Goal: Task Accomplishment & Management: Manage account settings

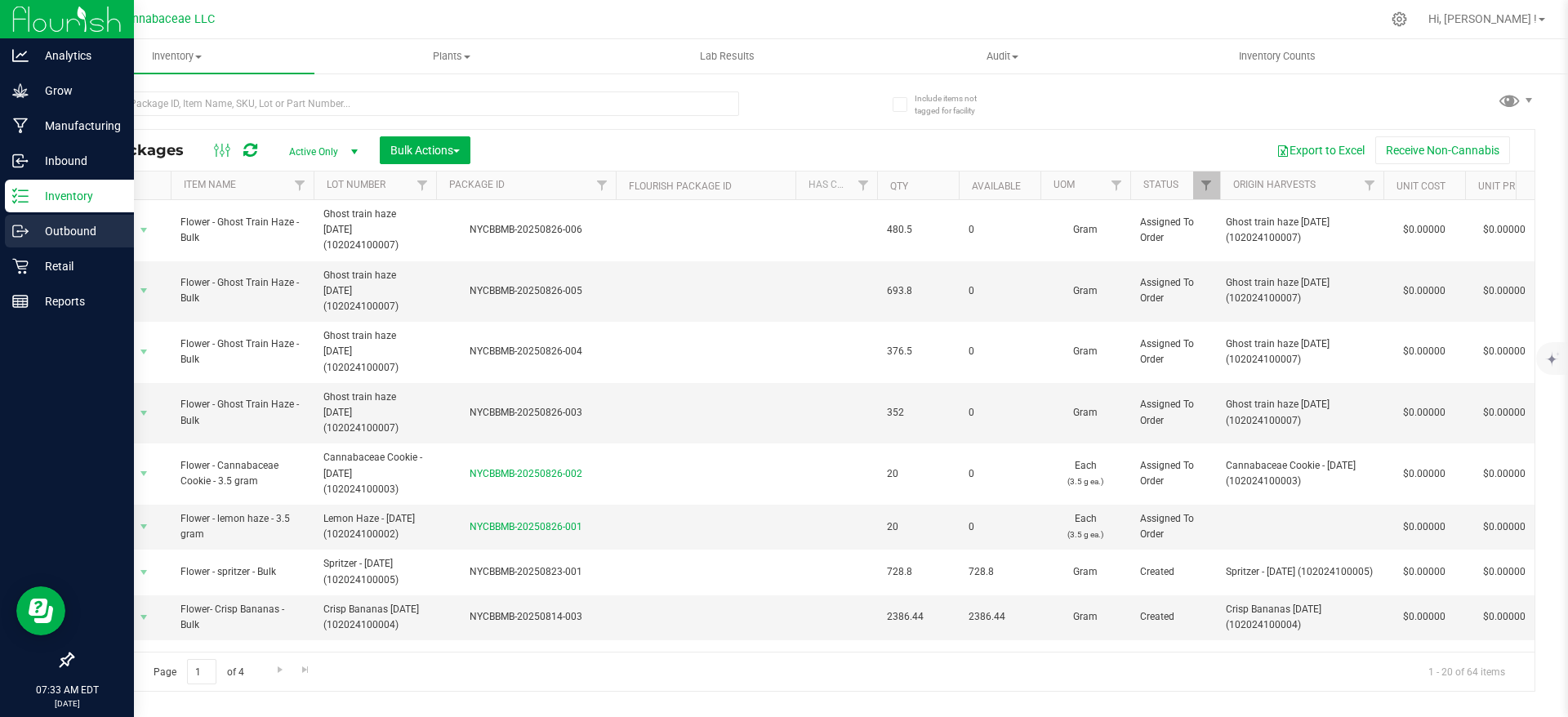
click at [48, 222] on p "Outbound" at bounding box center [77, 231] width 98 height 20
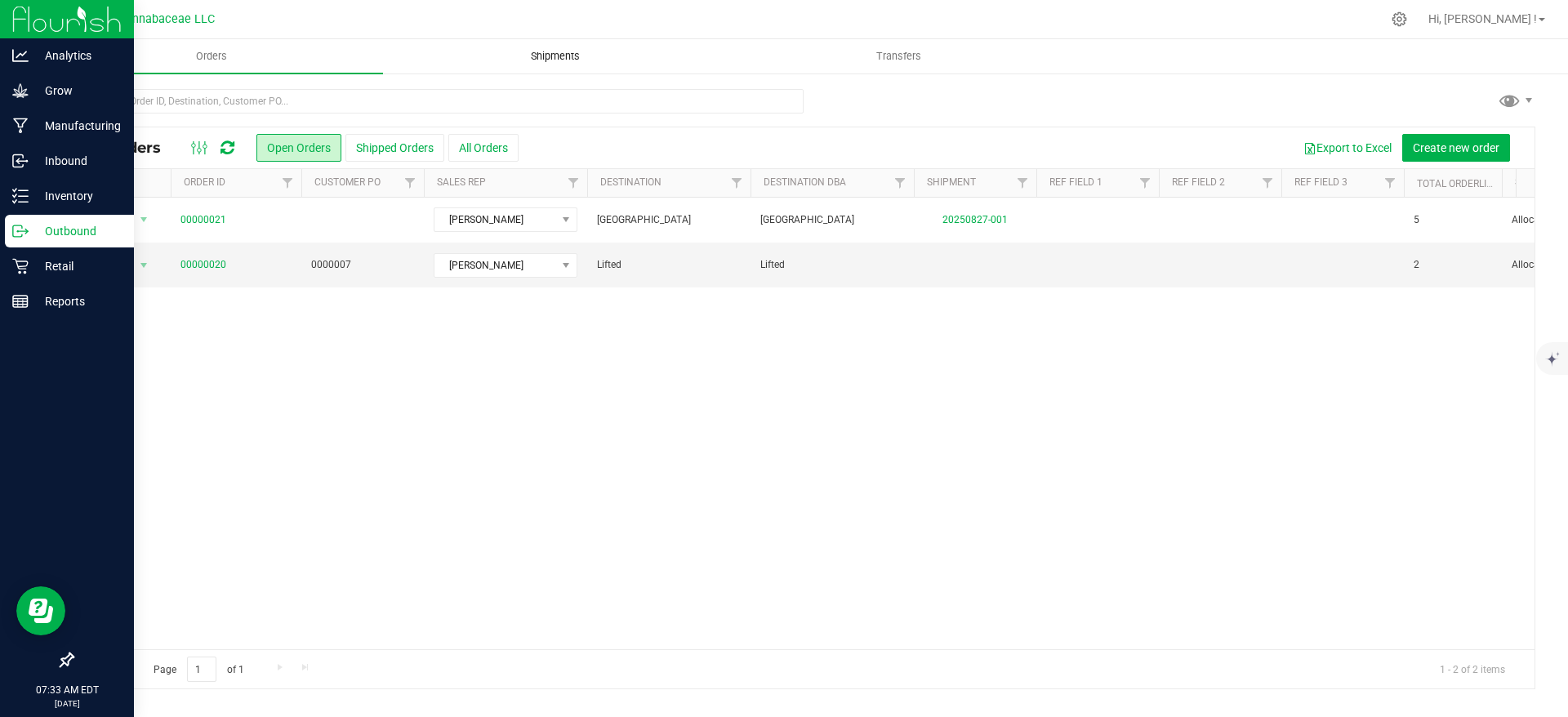
click at [581, 58] on span "Shipments" at bounding box center [555, 57] width 93 height 15
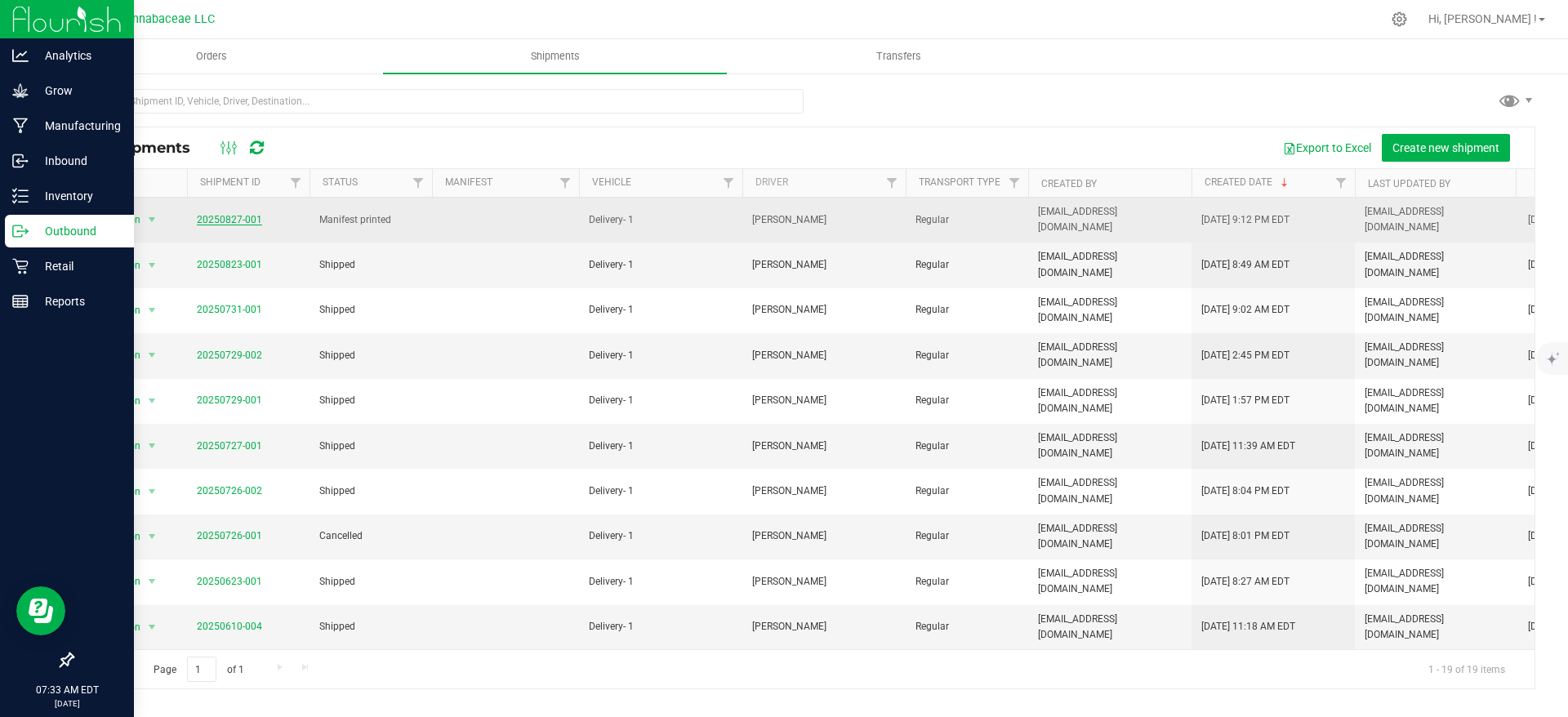
click at [255, 221] on link "20250827-001" at bounding box center [230, 220] width 66 height 11
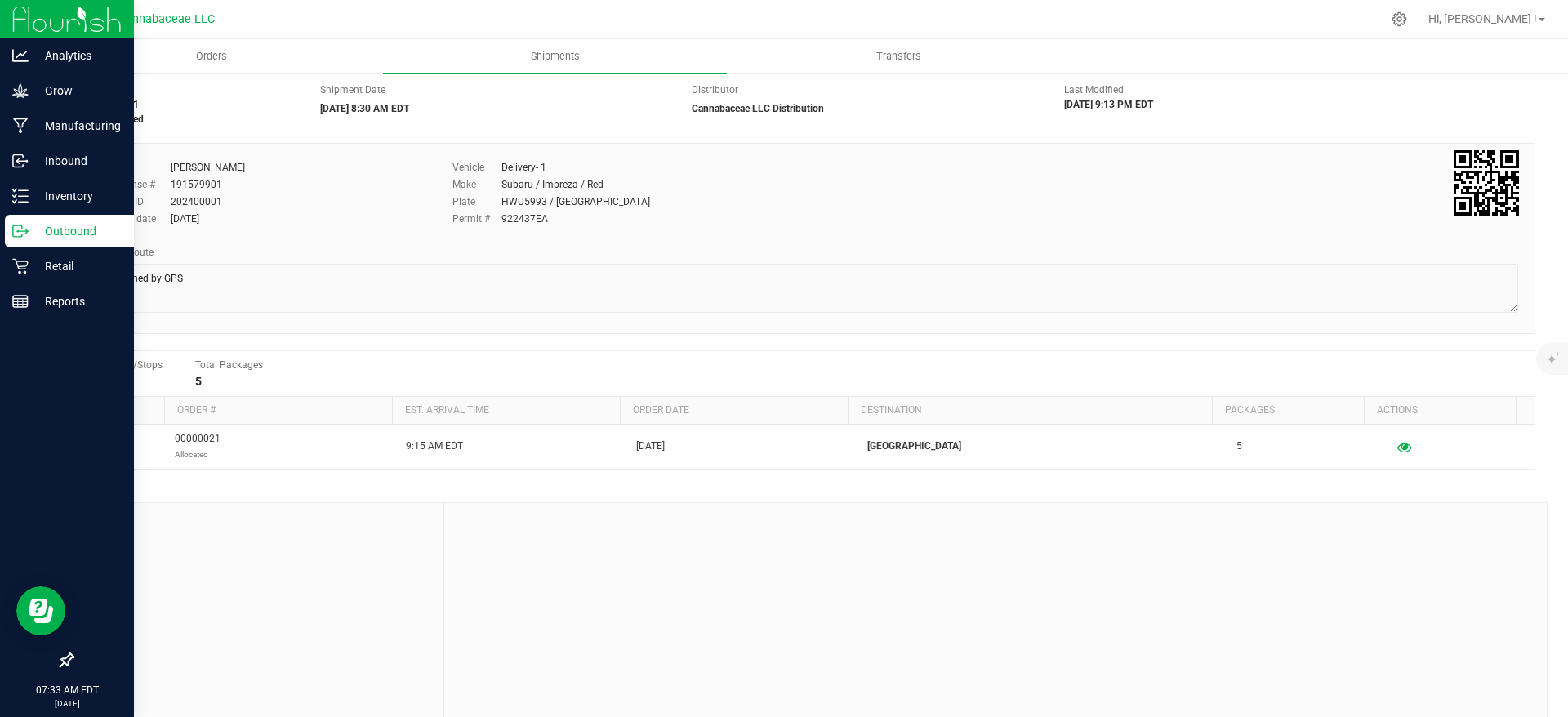
scroll to position [66, 0]
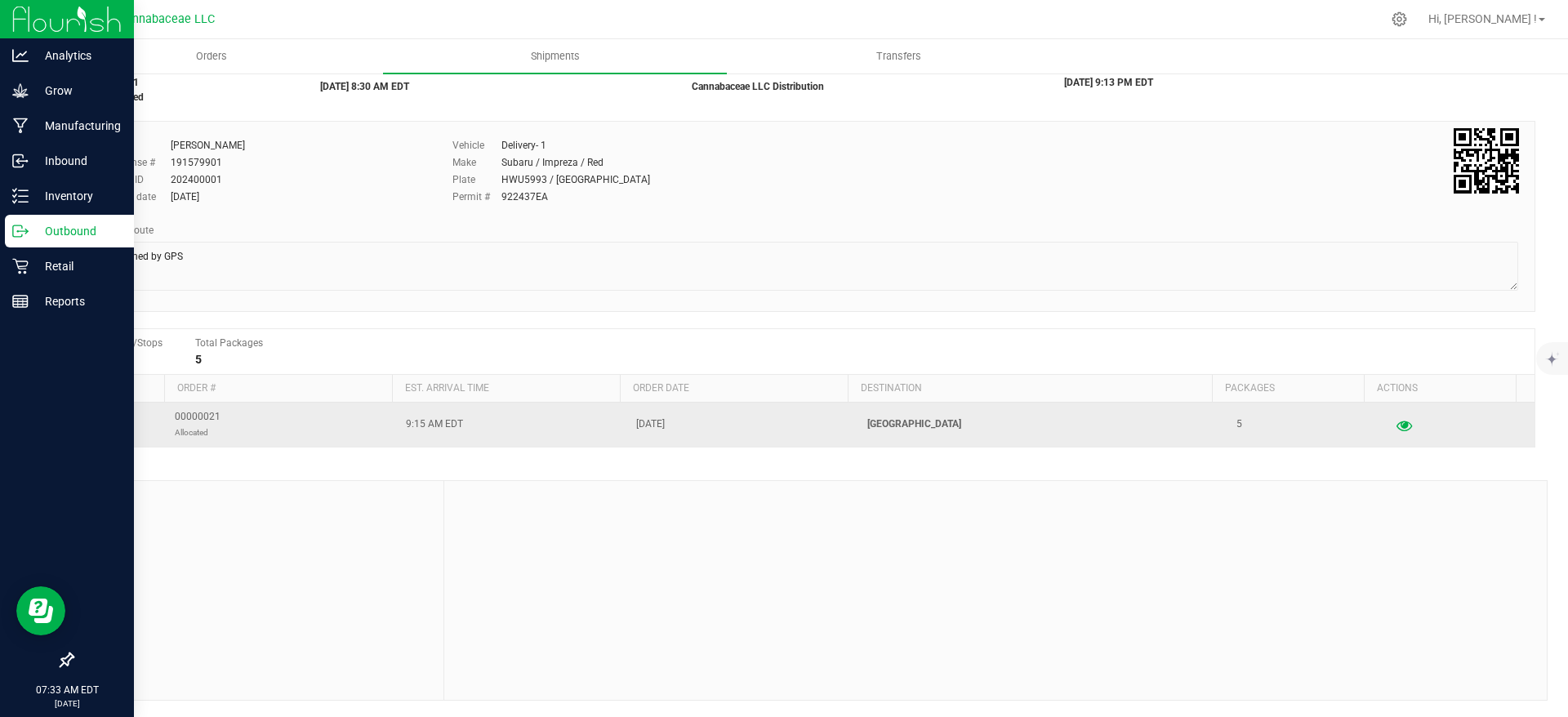
click at [1397, 424] on icon "button" at bounding box center [1404, 425] width 16 height 11
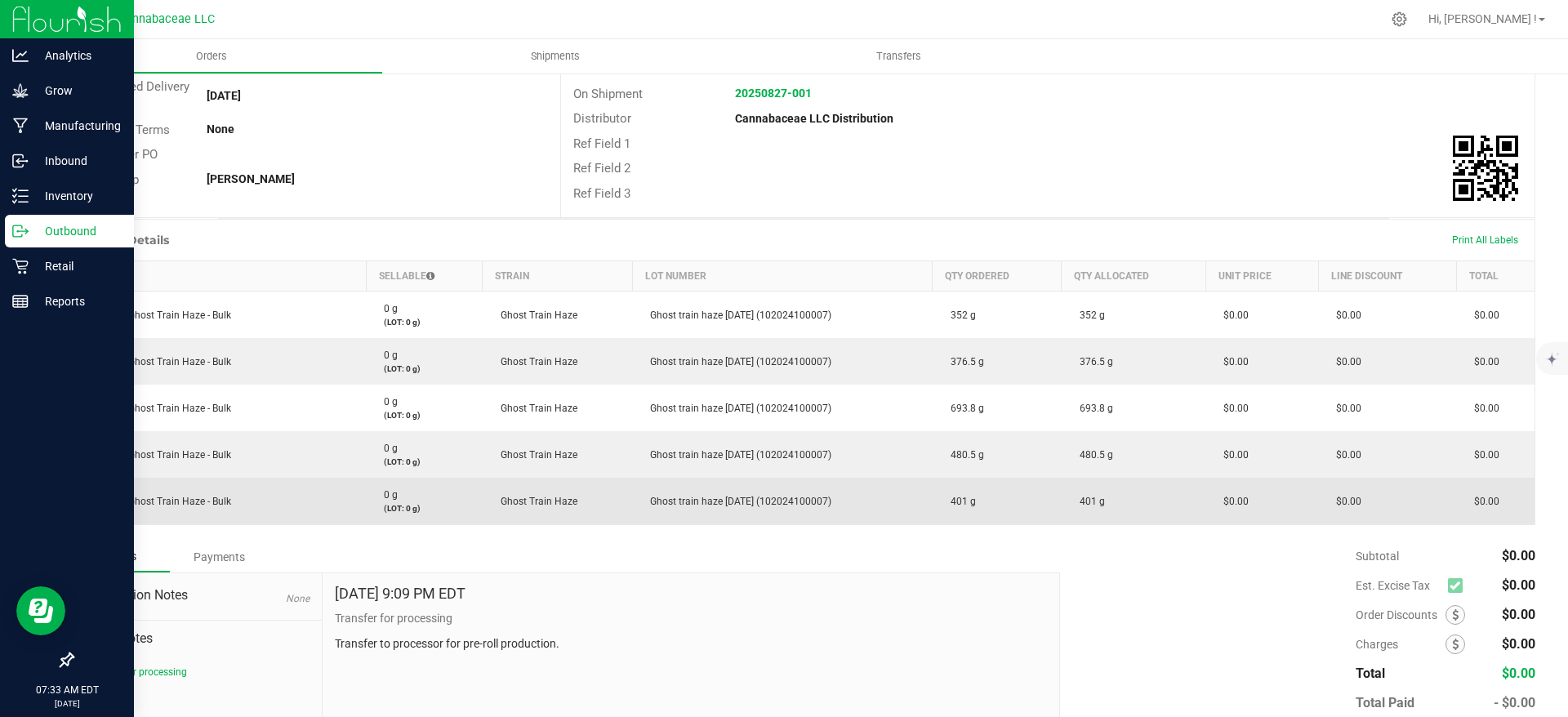
scroll to position [188, 0]
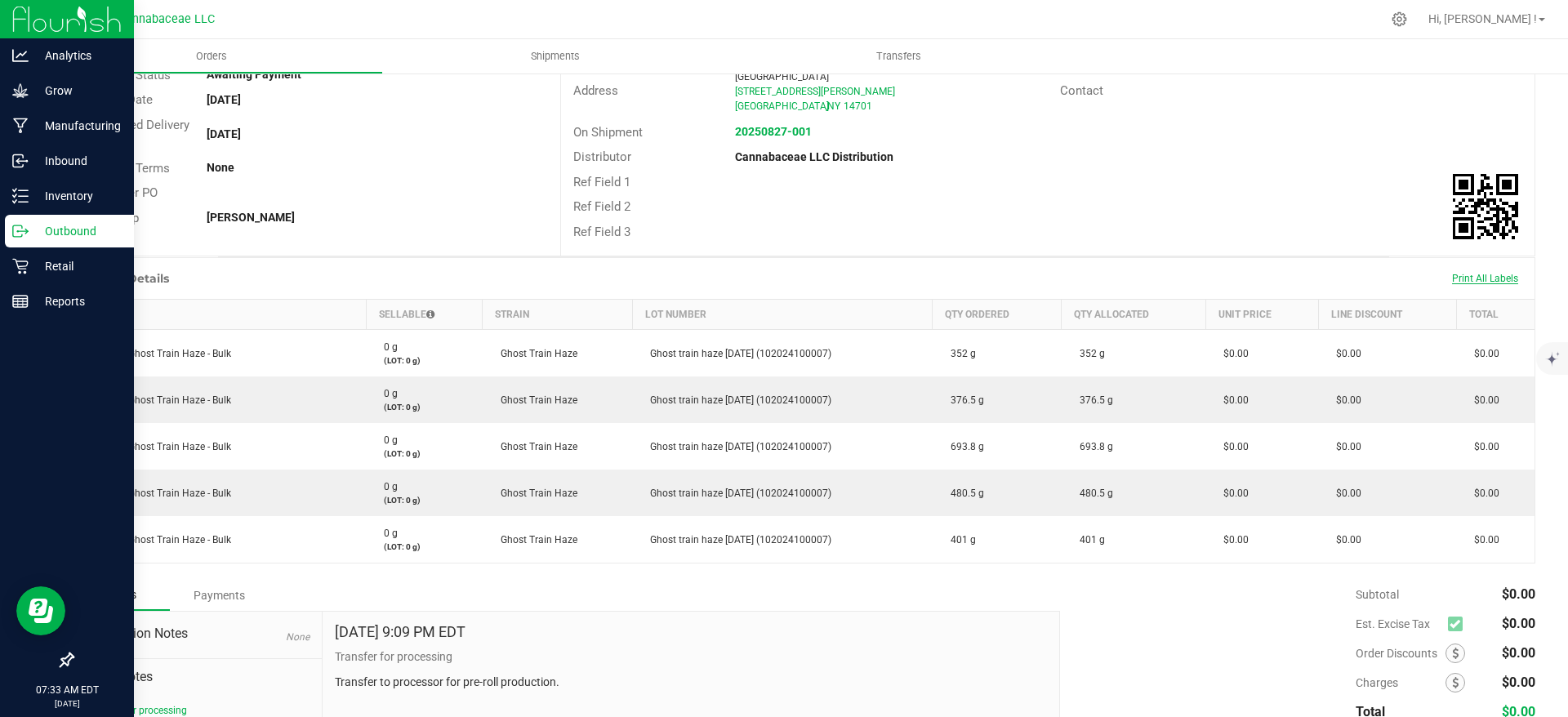
click at [1452, 281] on span "Print All Labels" at bounding box center [1484, 279] width 66 height 11
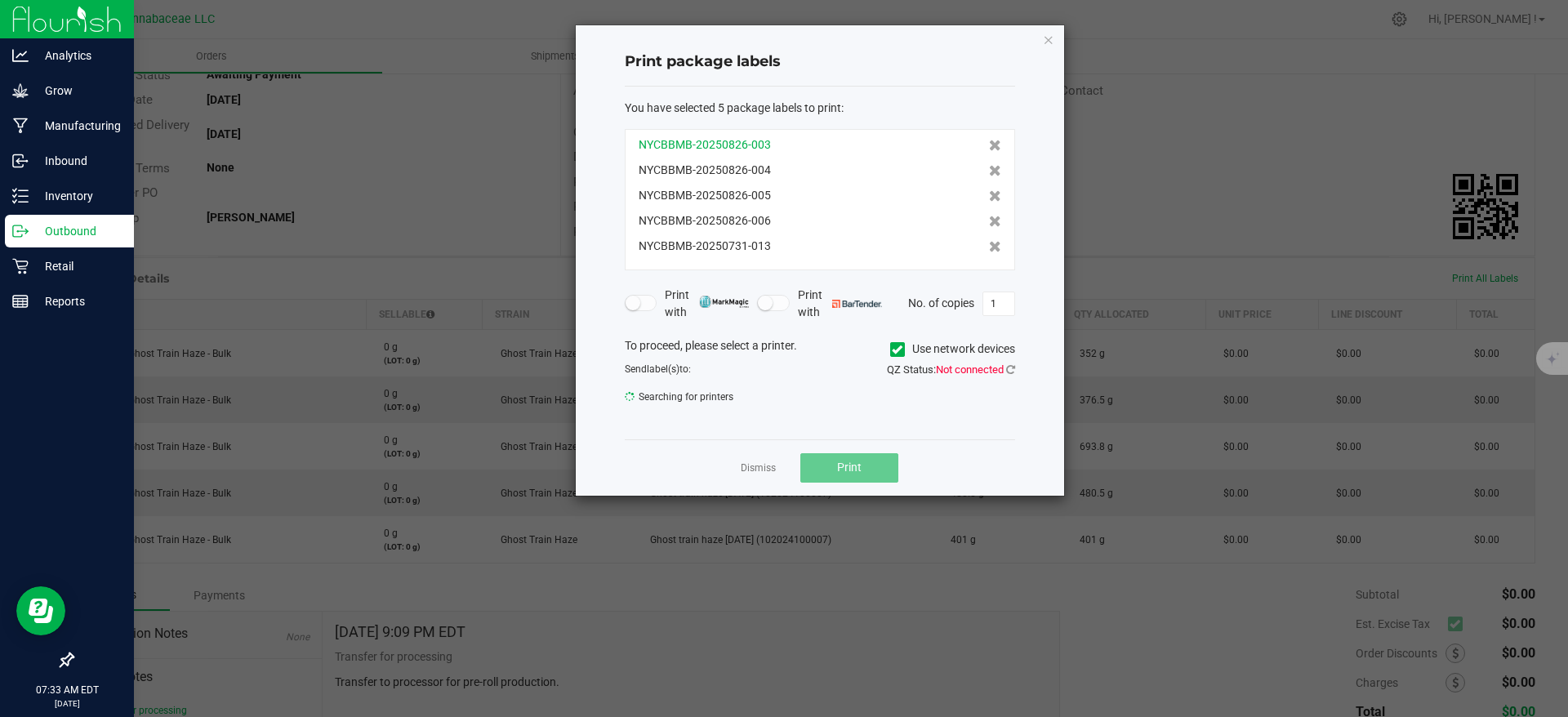
click at [730, 143] on span "NYCBBMB-20250826-003" at bounding box center [704, 144] width 132 height 17
click at [724, 169] on span "NYCBBMB-20250826-004" at bounding box center [704, 170] width 132 height 17
click at [728, 139] on span "NYCBBMB-20250826-003" at bounding box center [704, 144] width 132 height 17
click at [723, 175] on span "NYCBBMB-20250826-004" at bounding box center [704, 170] width 132 height 17
drag, startPoint x: 725, startPoint y: 209, endPoint x: 724, endPoint y: 223, distance: 14.0
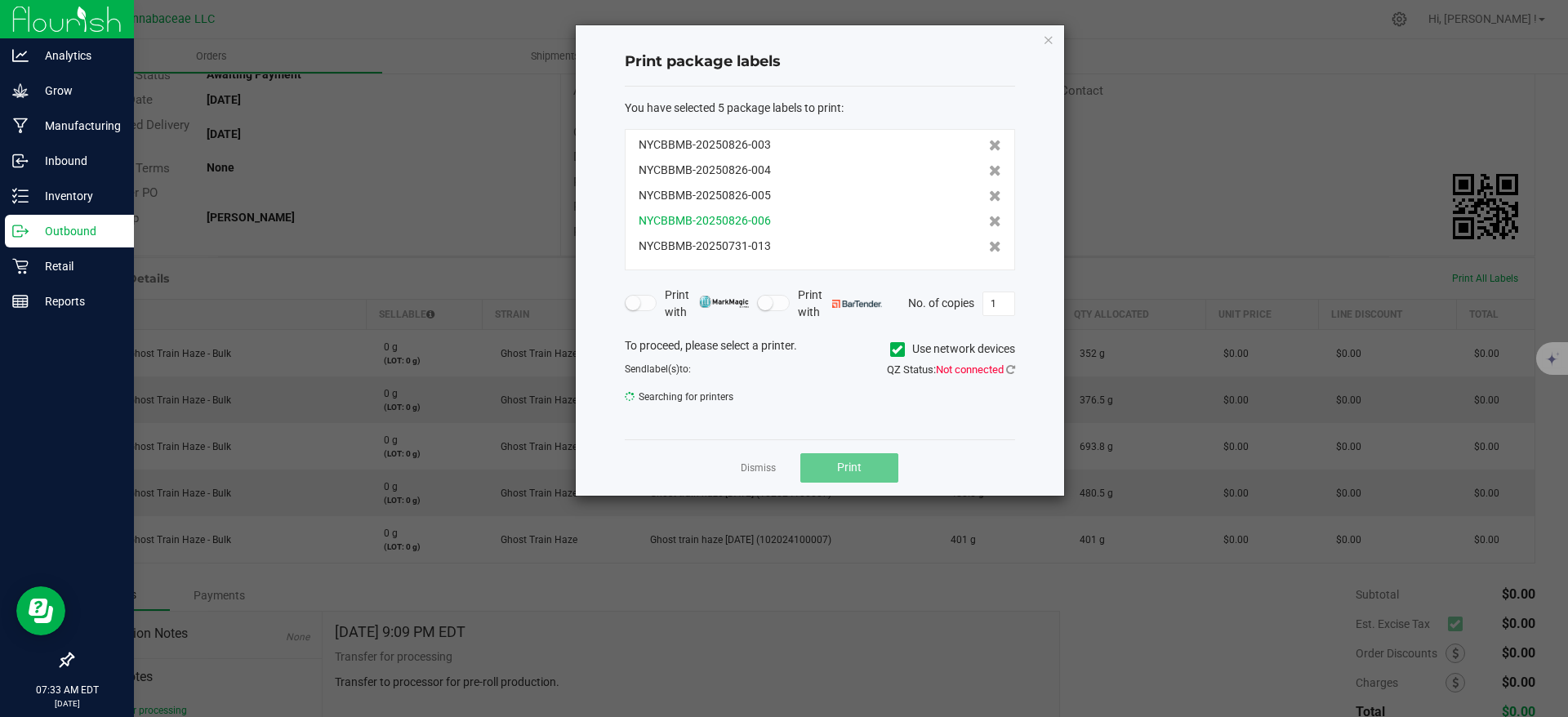
click at [725, 211] on div "NYCBBMB-20250826-003 NYCBBMB-20250826-004 NYCBBMB-20250826-005 NYCBBMB-20250826…" at bounding box center [820, 199] width 390 height 141
click at [723, 238] on span "NYCBBMB-20250731-013" at bounding box center [704, 246] width 132 height 17
click at [723, 246] on span "NYCBBMB-20250731-013" at bounding box center [704, 246] width 132 height 17
click at [767, 470] on link "Dismiss" at bounding box center [758, 468] width 35 height 14
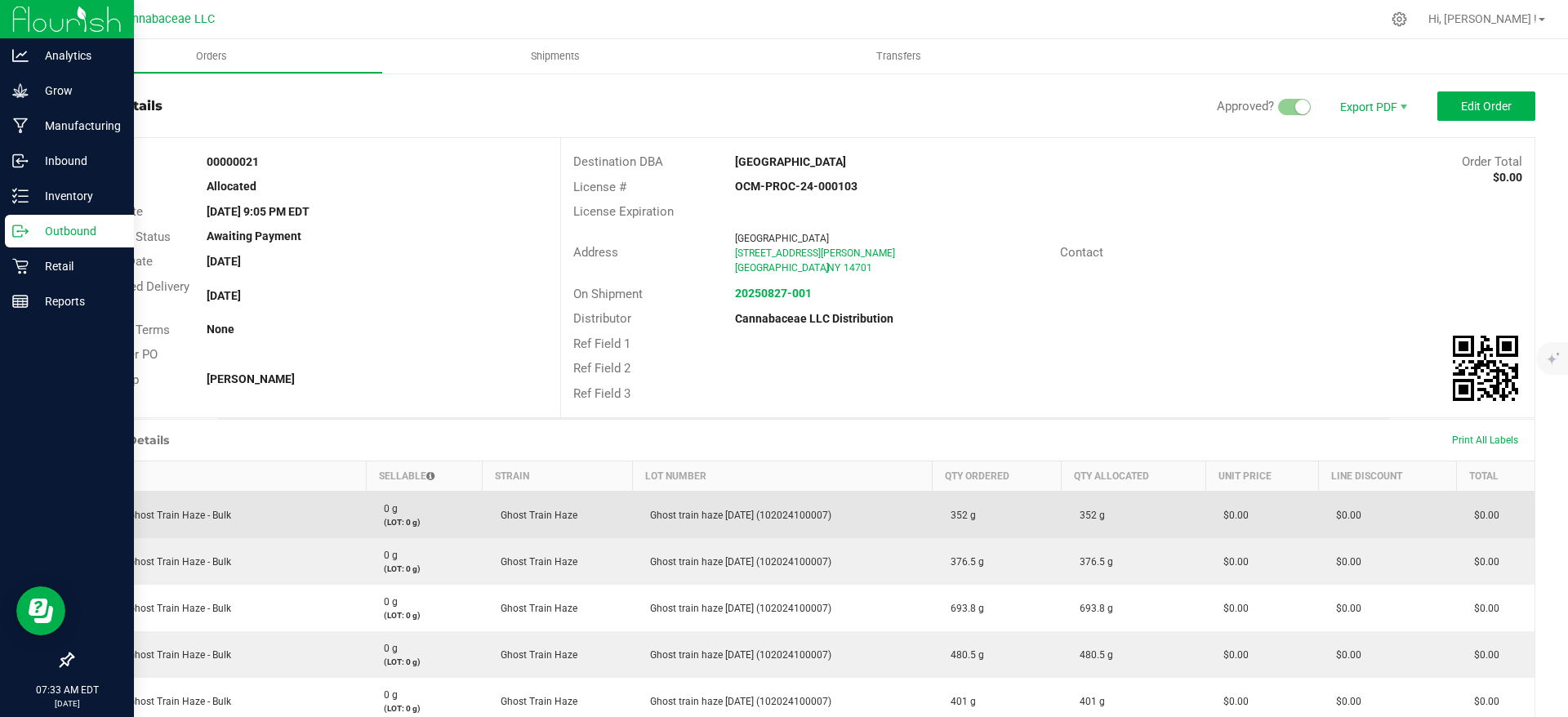
scroll to position [0, 0]
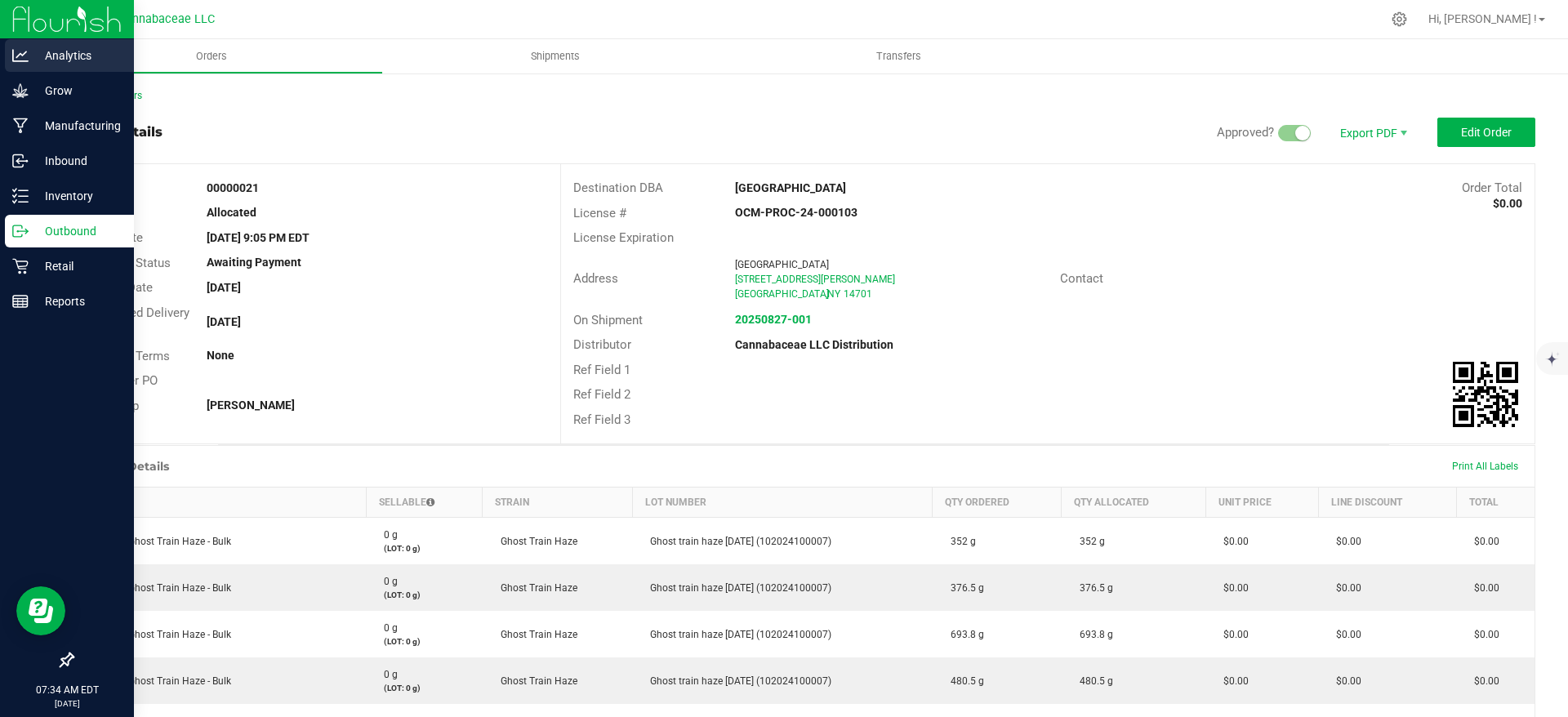
click at [60, 66] on div "Analytics" at bounding box center [69, 56] width 129 height 33
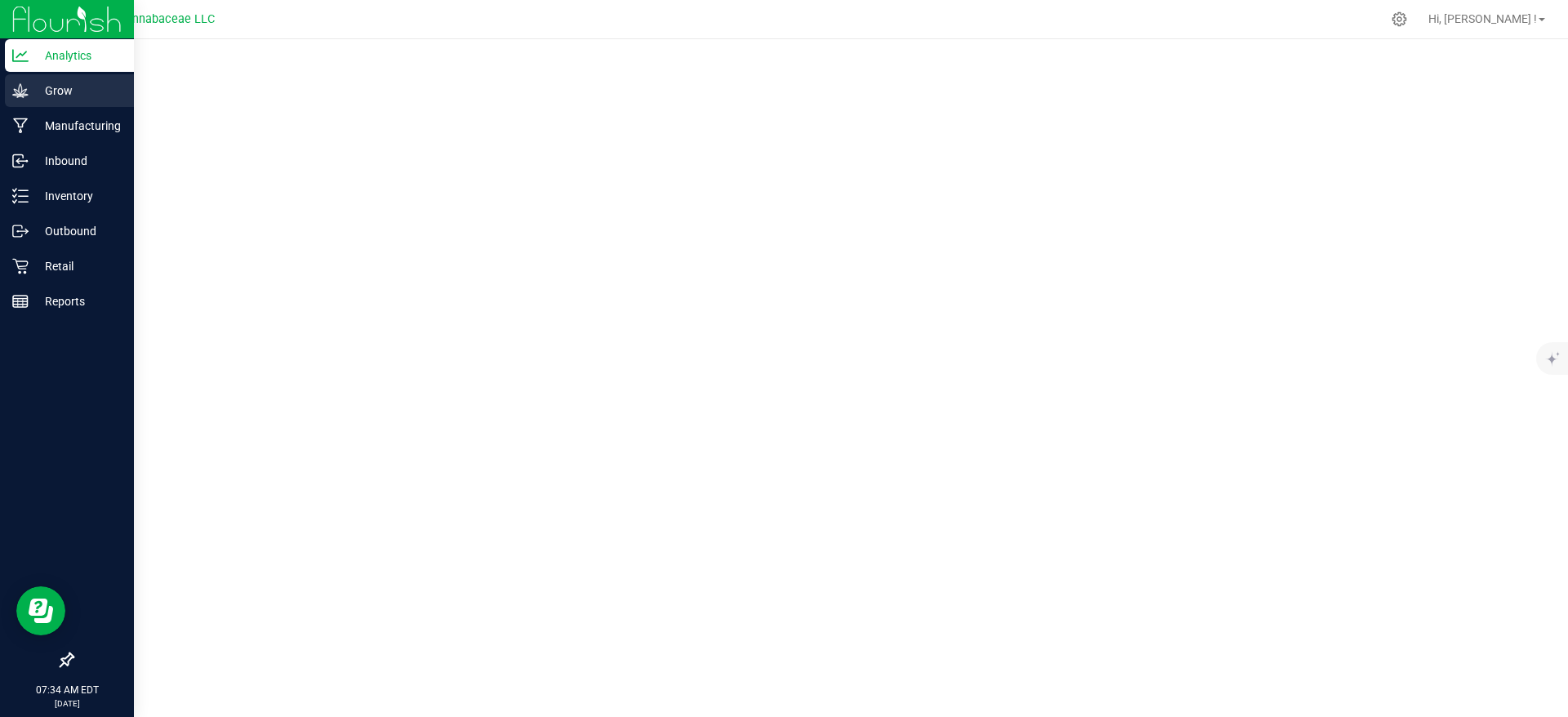
click at [33, 94] on p "Grow" at bounding box center [77, 91] width 98 height 20
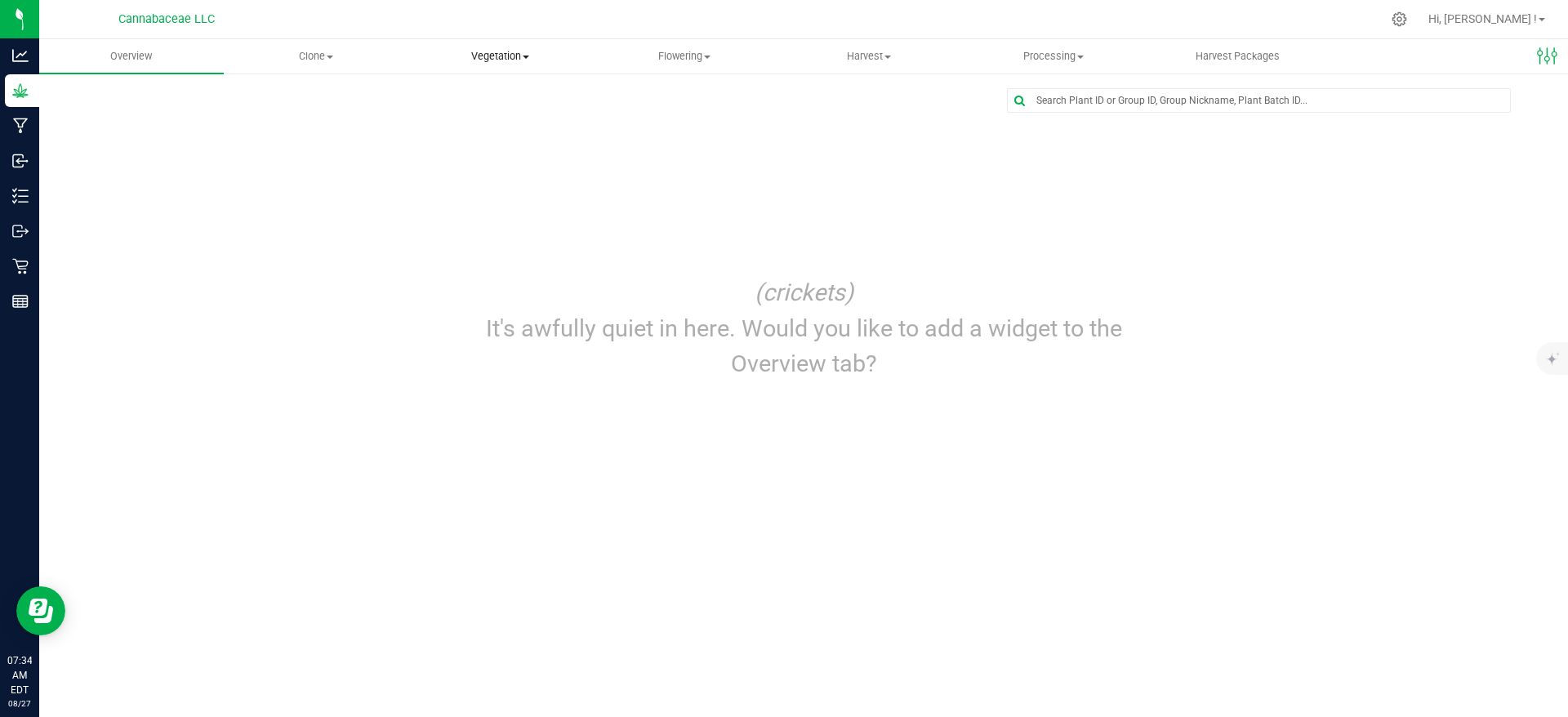
click at [519, 57] on span "Vegetation" at bounding box center [500, 57] width 183 height 15
click at [511, 97] on span "Veg groups" at bounding box center [460, 98] width 103 height 14
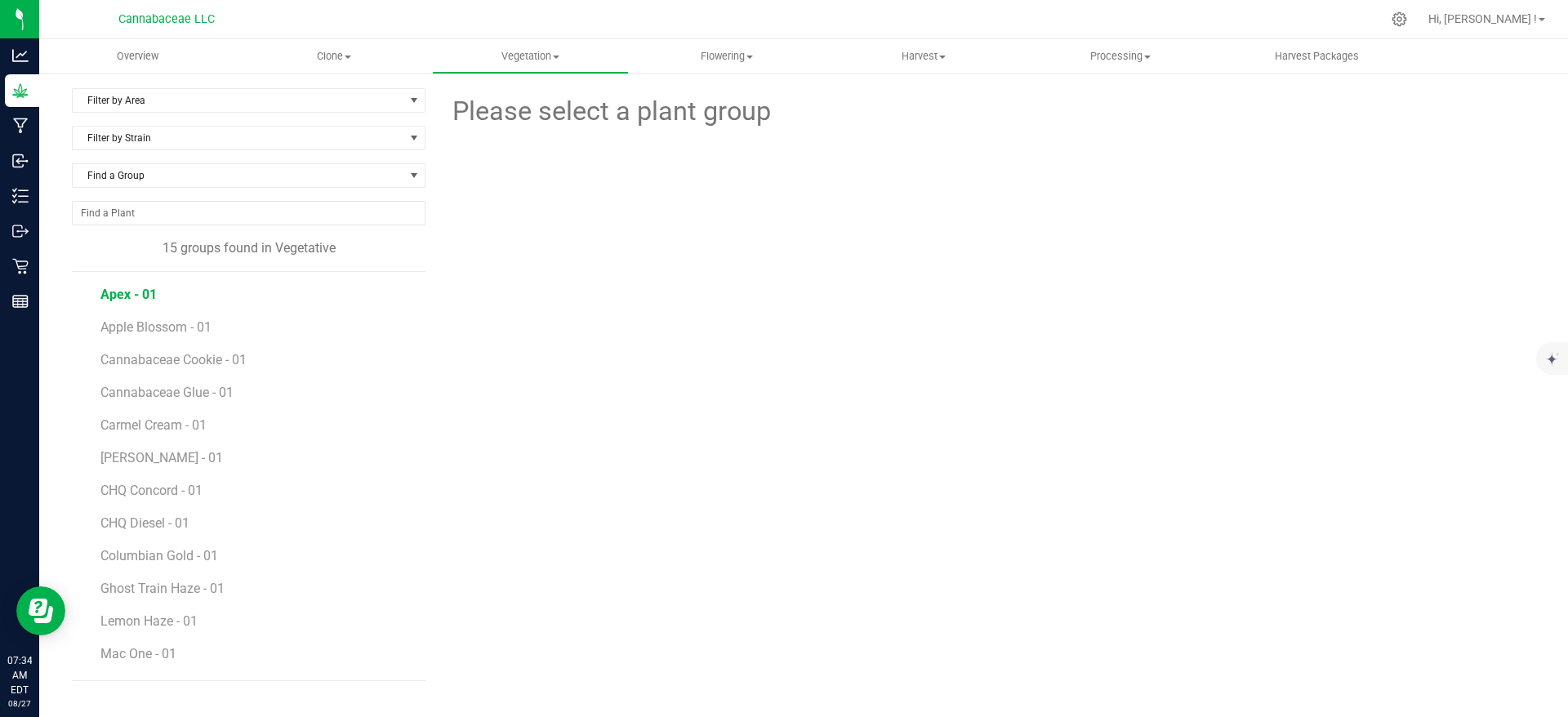
click at [144, 295] on span "Apex - 01" at bounding box center [128, 295] width 57 height 16
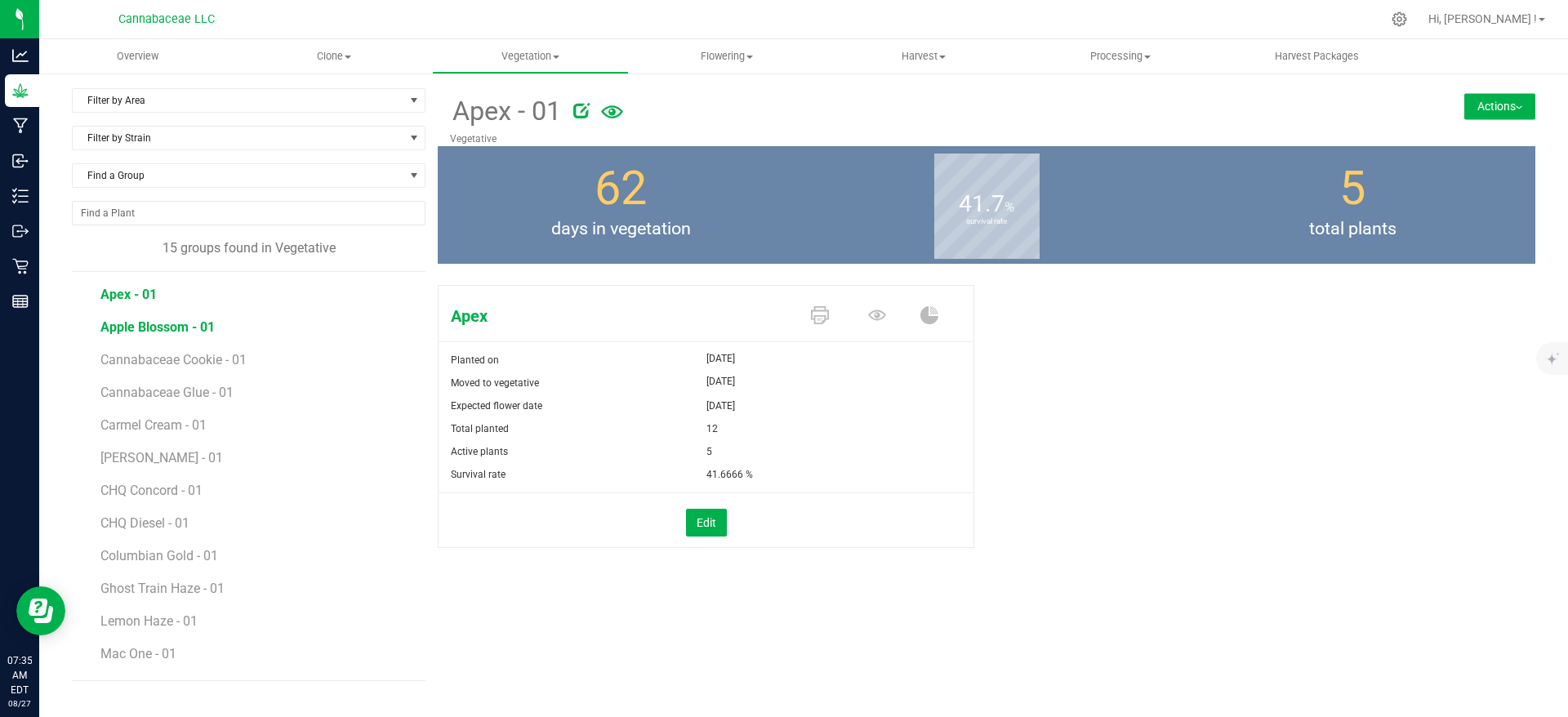
click at [148, 325] on span "Apple Blossom - 01" at bounding box center [157, 327] width 114 height 16
click at [1497, 107] on button "Actions" at bounding box center [1499, 107] width 71 height 26
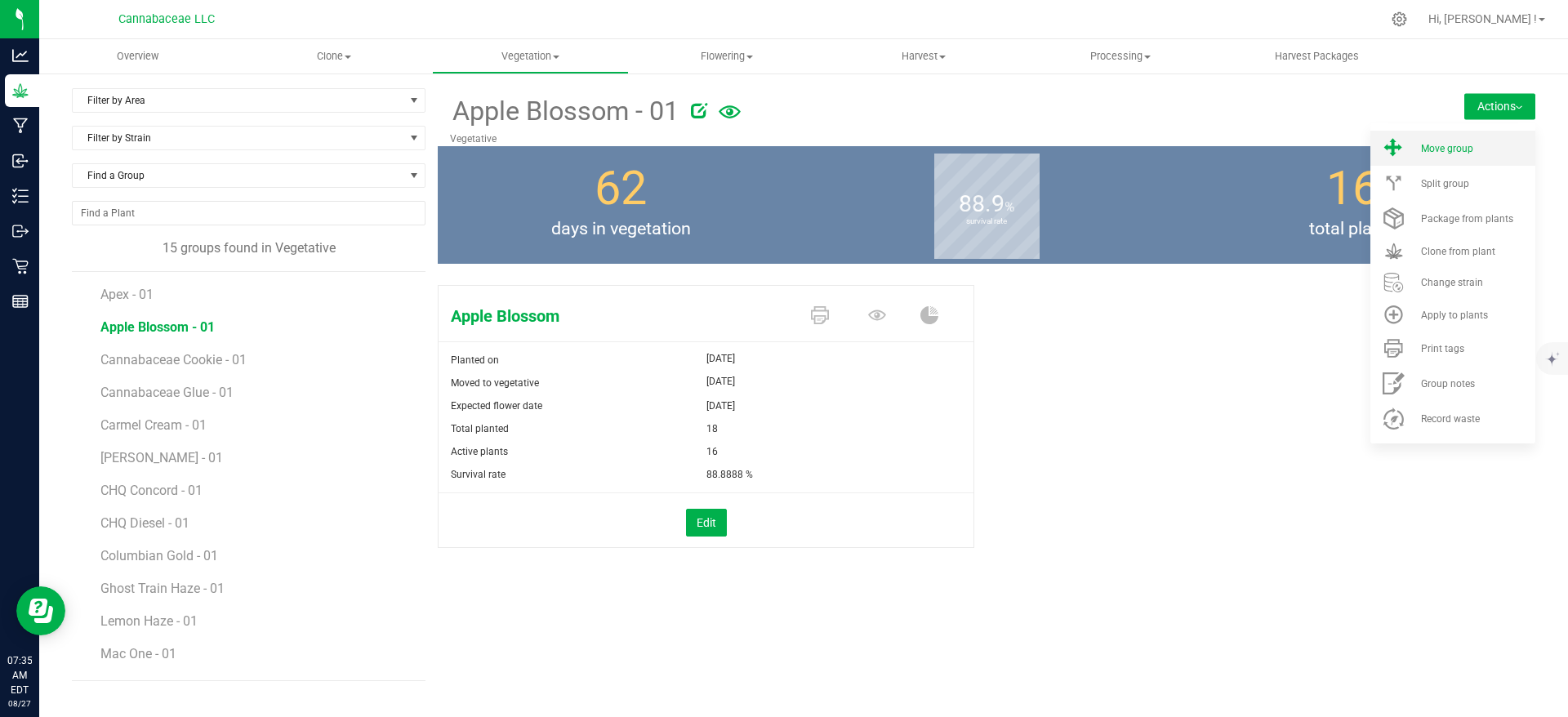
click at [1482, 152] on div "Move group" at bounding box center [1476, 148] width 111 height 11
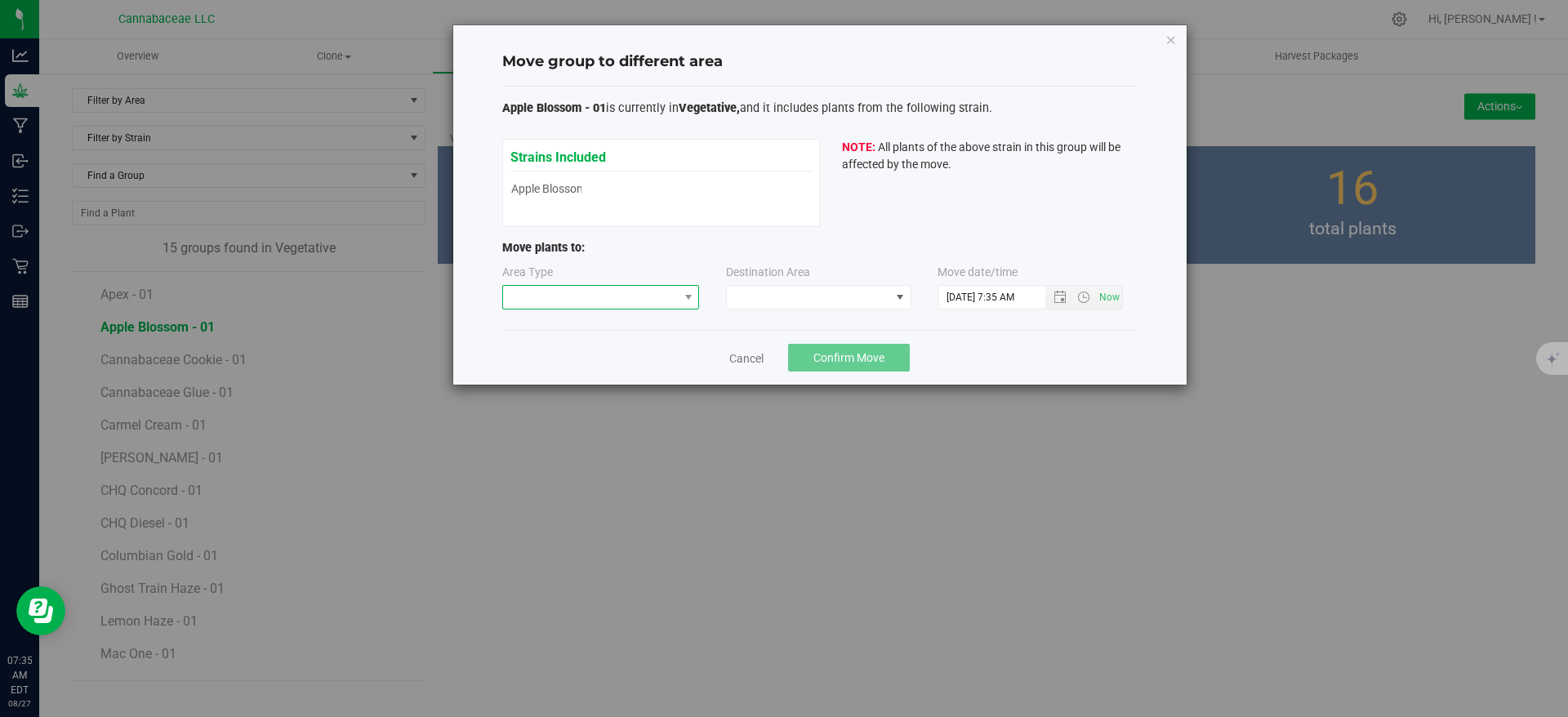
click at [628, 304] on span at bounding box center [590, 298] width 175 height 23
click at [582, 358] on li "Flowering" at bounding box center [600, 355] width 196 height 28
click at [764, 302] on span at bounding box center [808, 298] width 163 height 23
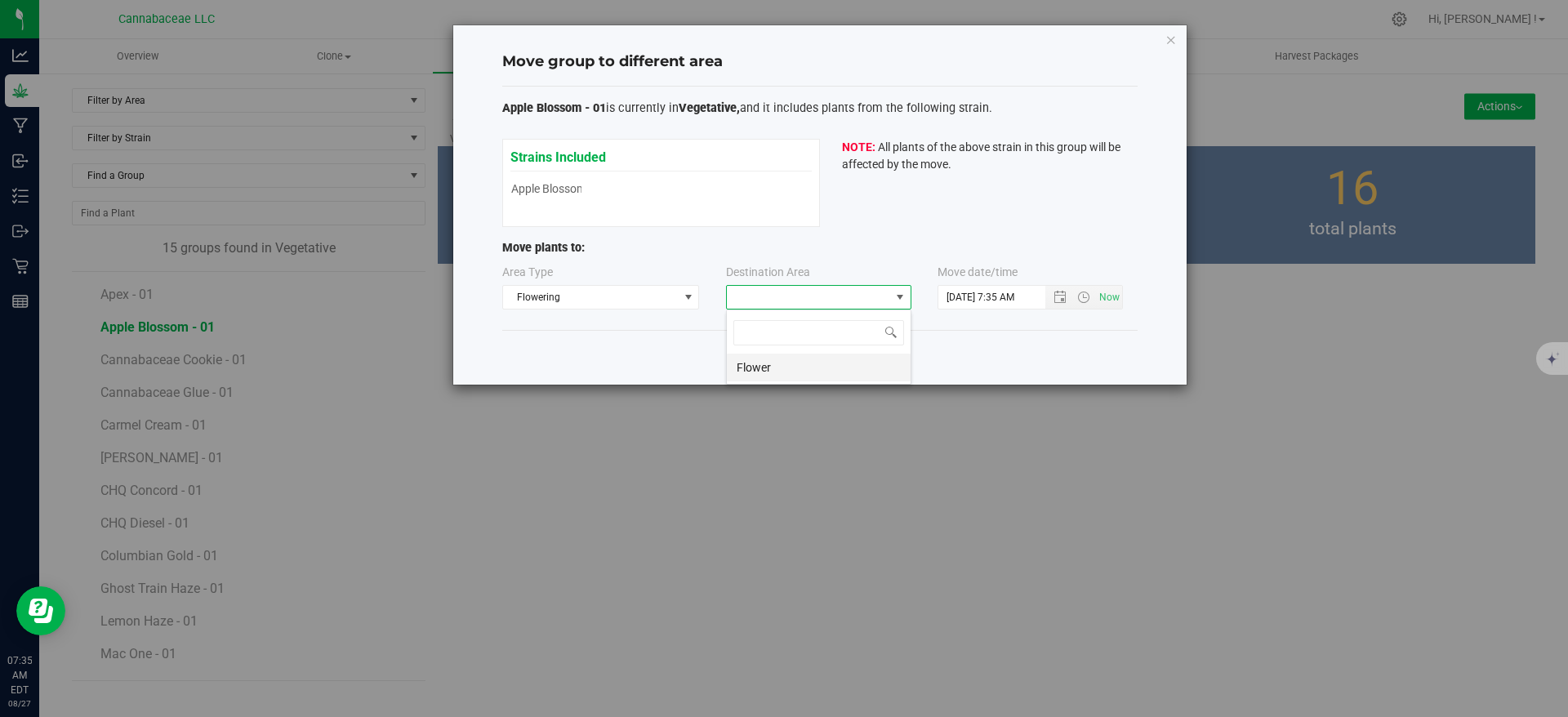
click at [747, 363] on li "Flower" at bounding box center [818, 368] width 184 height 28
click at [1062, 299] on span "Open the date view" at bounding box center [1060, 297] width 13 height 13
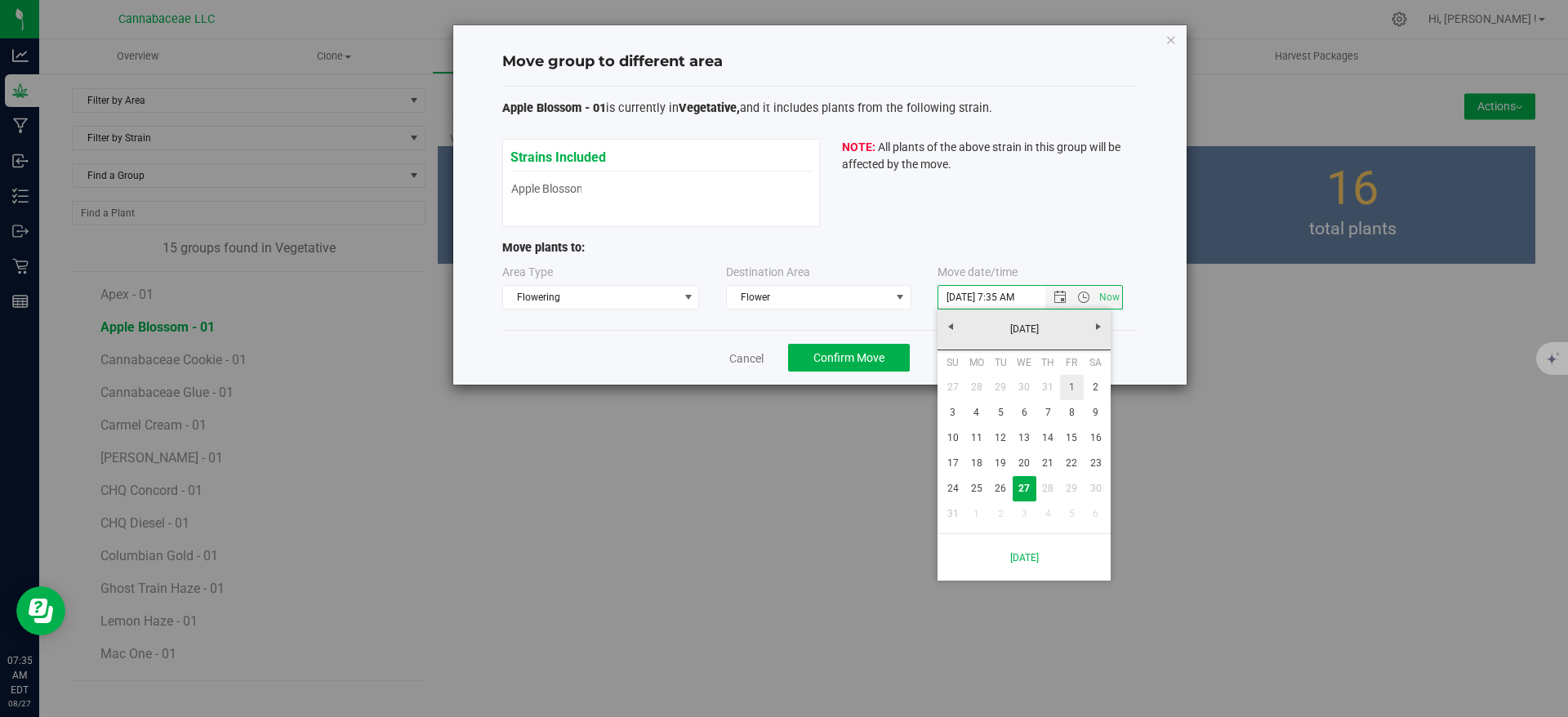
click at [1067, 386] on link "1" at bounding box center [1071, 387] width 24 height 25
type input "[DATE] 7:35 AM"
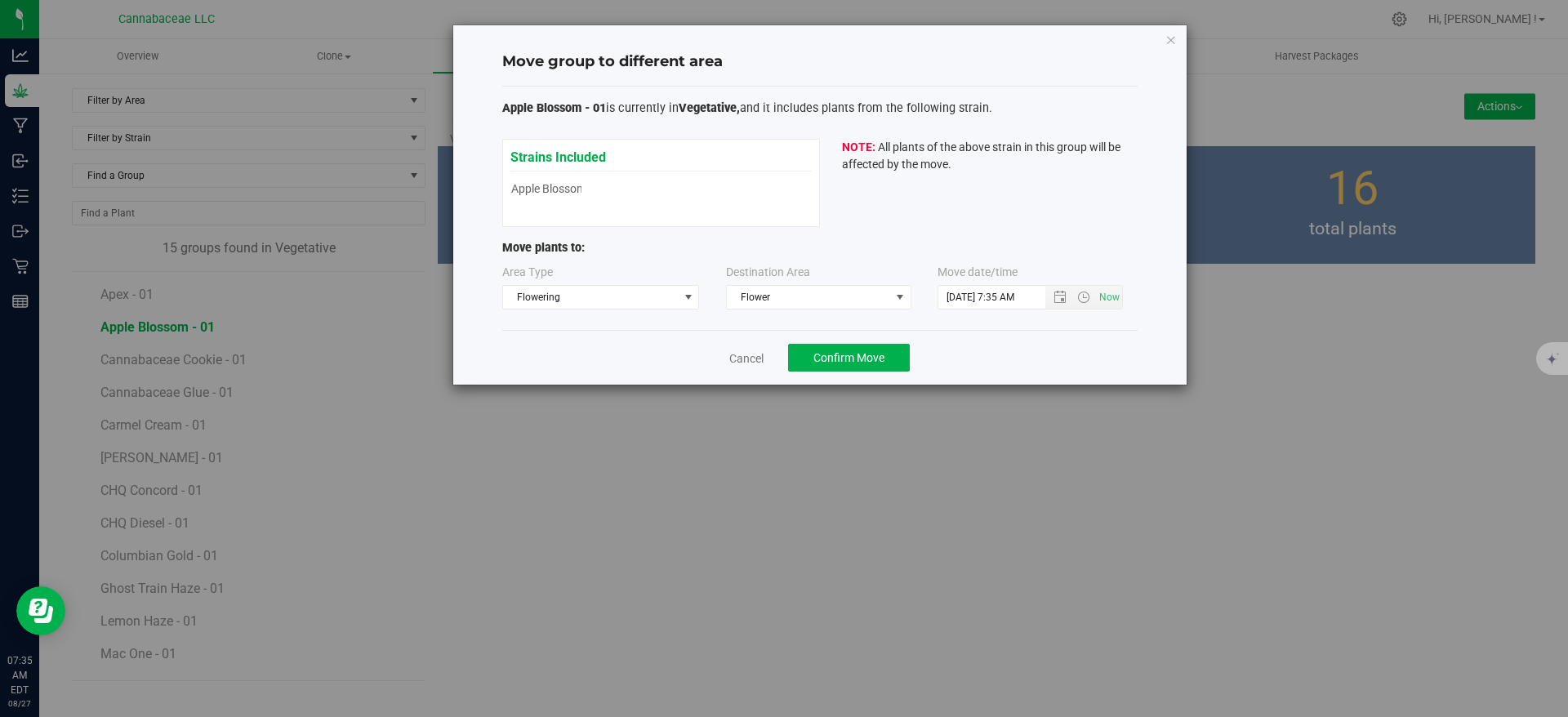
click at [571, 189] on div "Strains Included Apple Blossom Apple Blossom" at bounding box center [660, 174] width 301 height 54
click at [847, 357] on span "Confirm Move" at bounding box center [849, 358] width 71 height 13
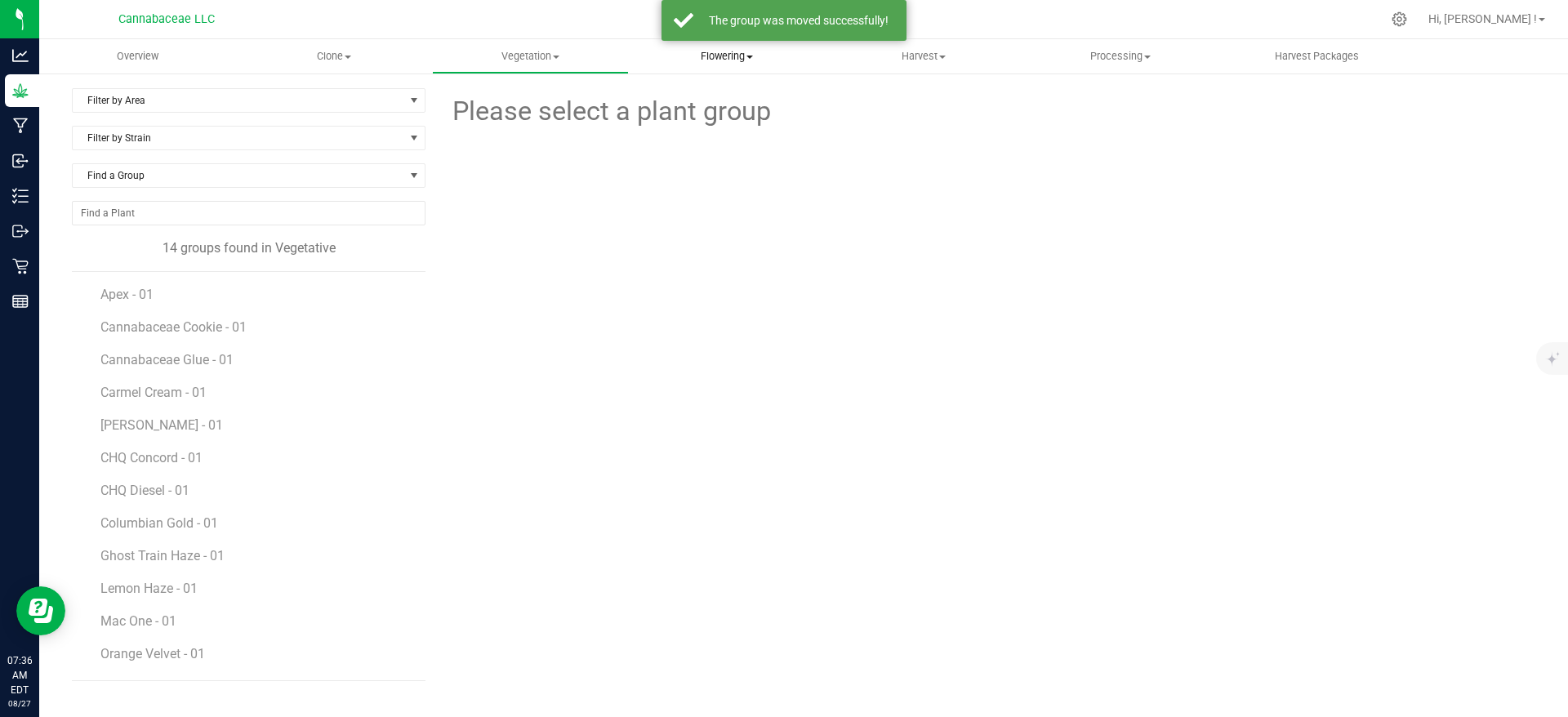
click at [736, 58] on span "Flowering" at bounding box center [727, 57] width 195 height 15
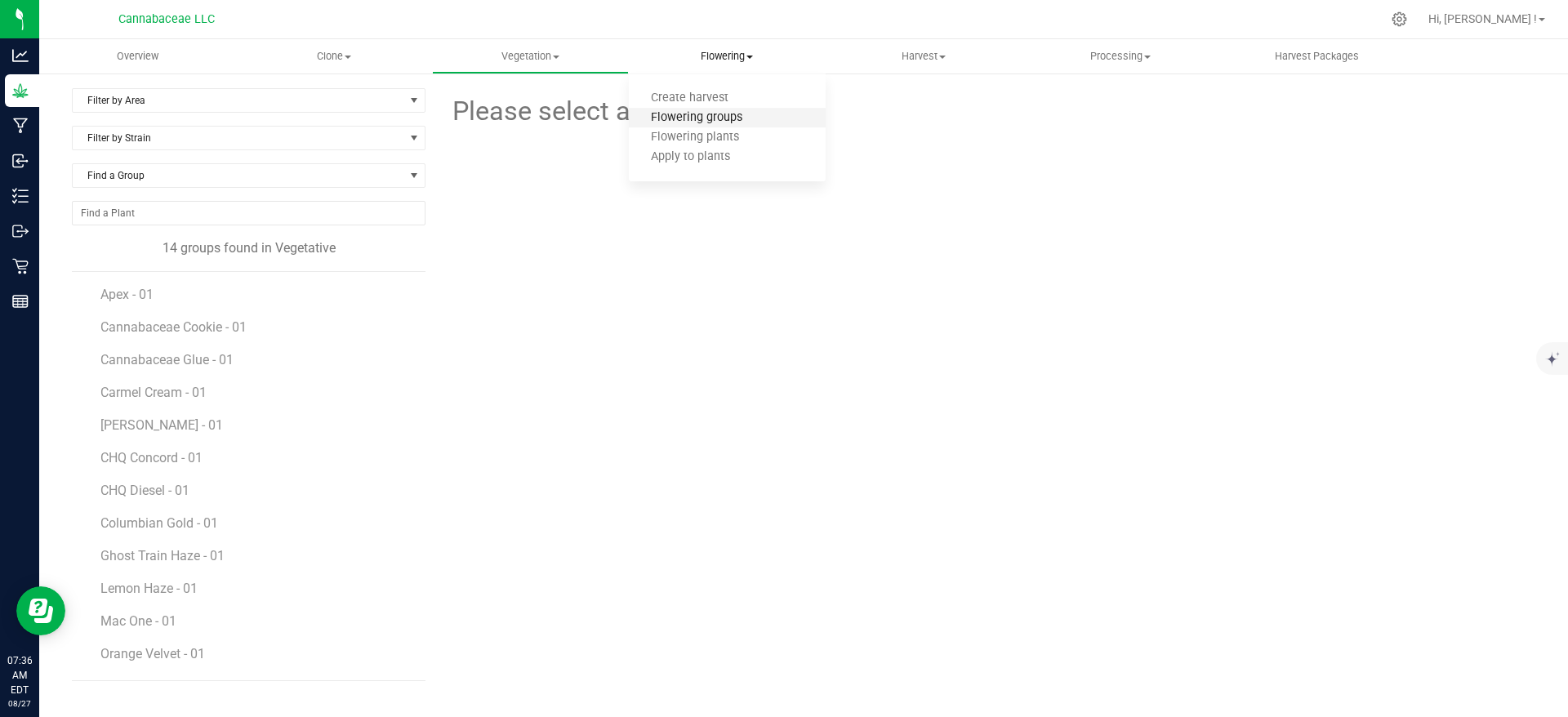
click at [731, 119] on span "Flowering groups" at bounding box center [696, 117] width 135 height 14
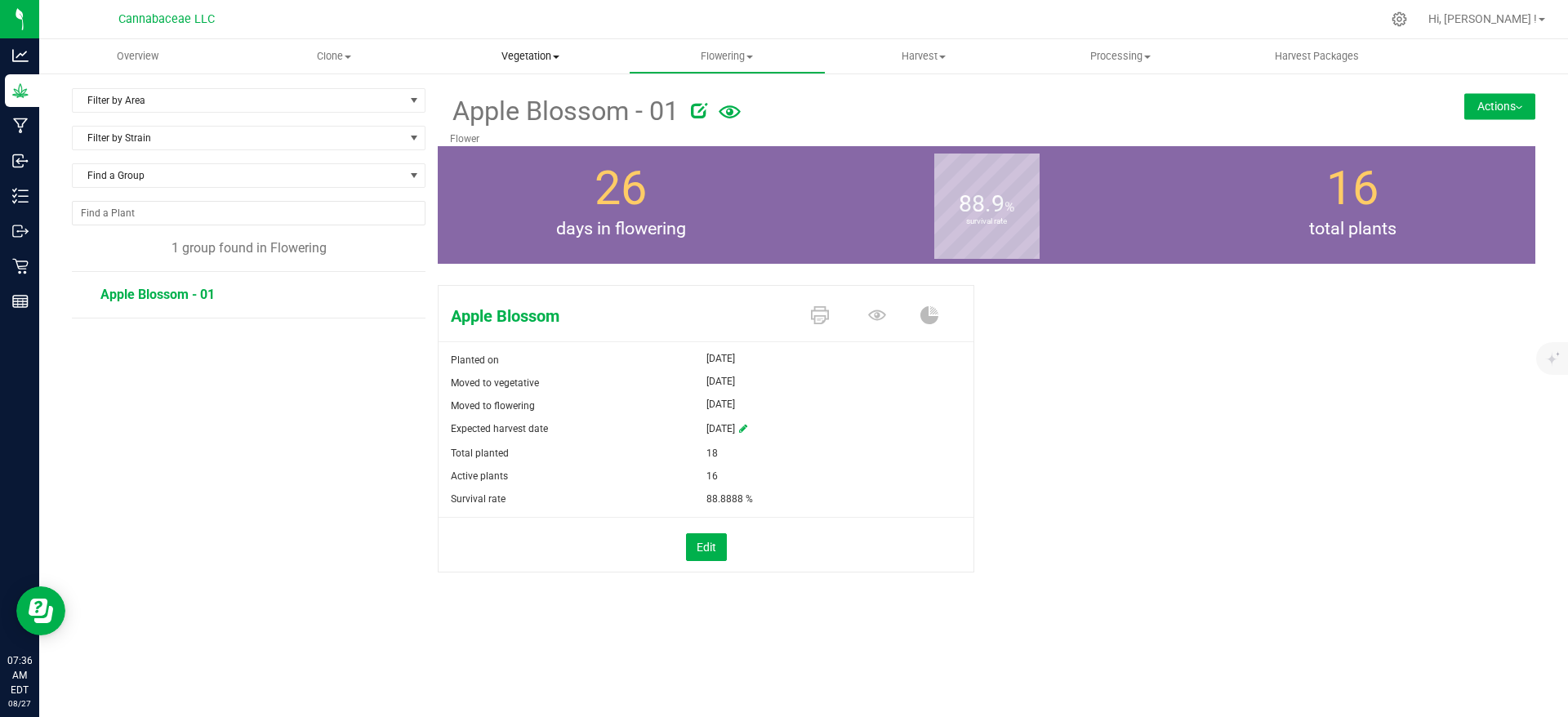
click at [535, 54] on span "Vegetation" at bounding box center [531, 57] width 195 height 15
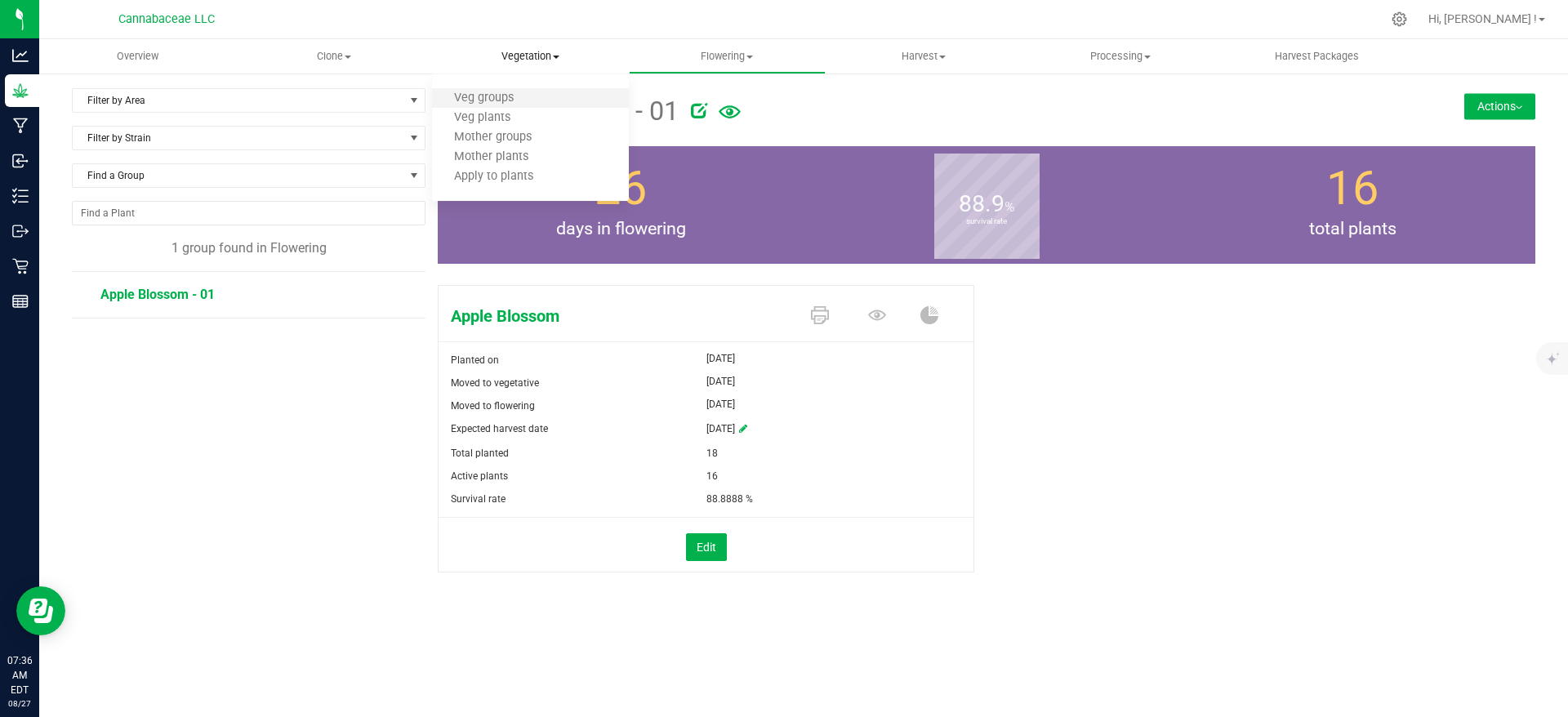
click at [544, 104] on li "Veg groups" at bounding box center [531, 99] width 197 height 20
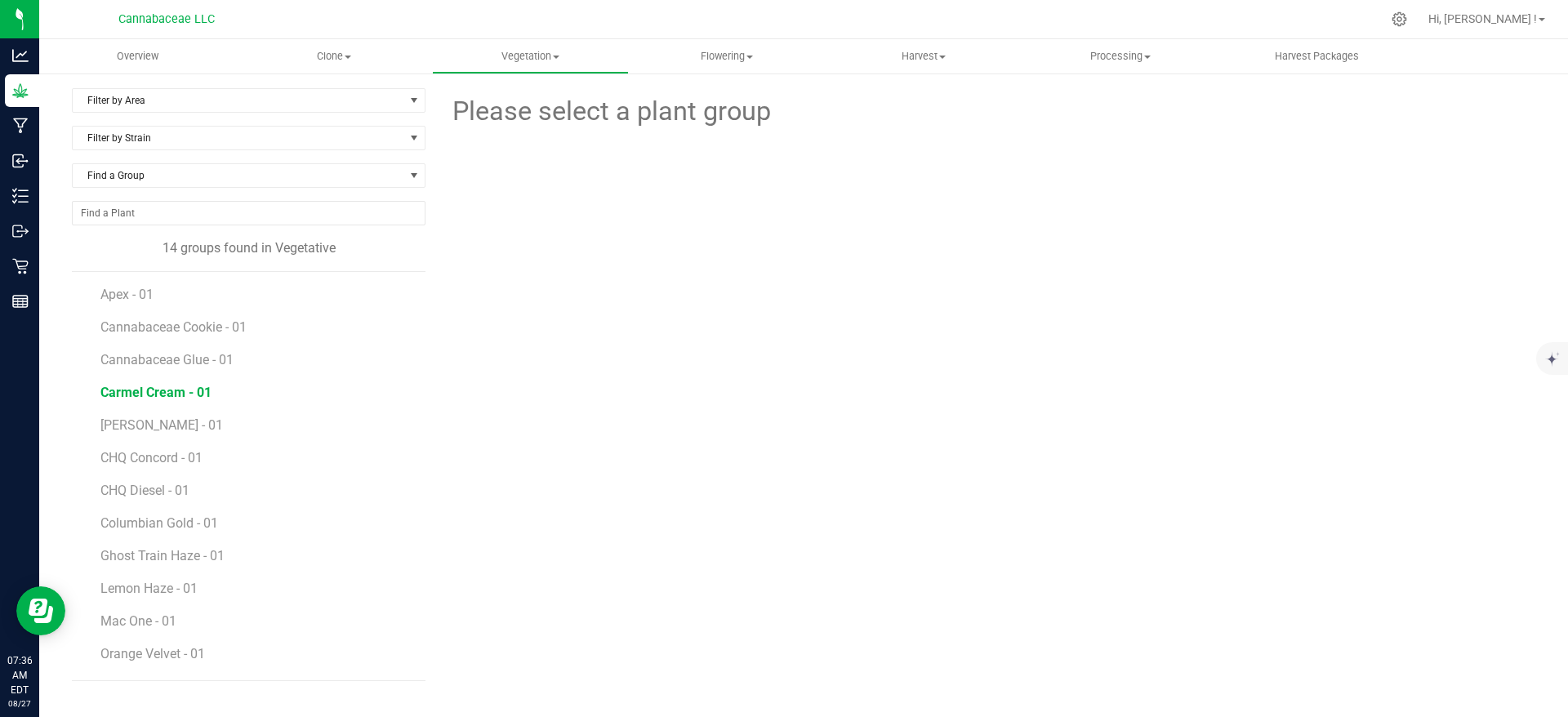
click at [175, 390] on span "Carmel Cream - 01" at bounding box center [155, 392] width 111 height 16
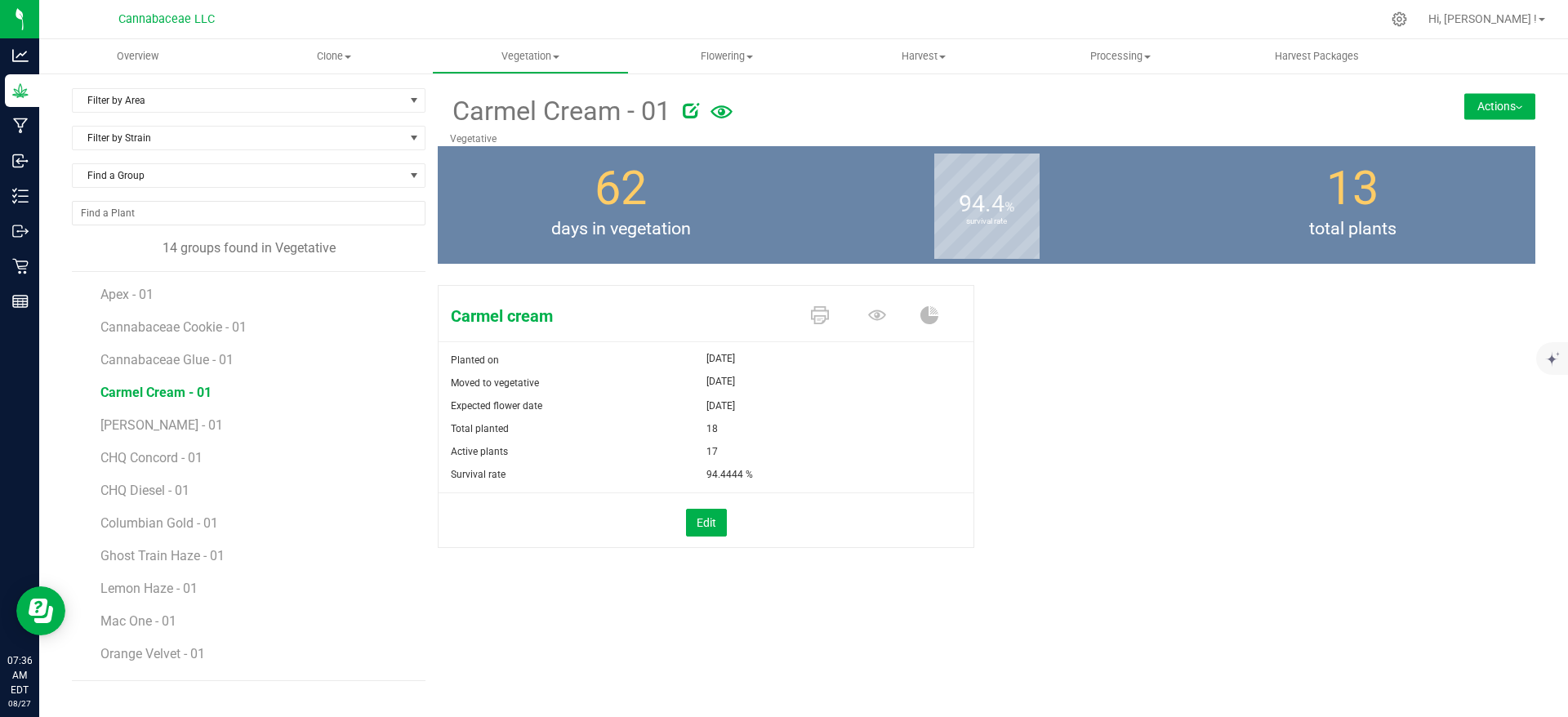
click at [1484, 113] on button "Actions" at bounding box center [1499, 107] width 71 height 26
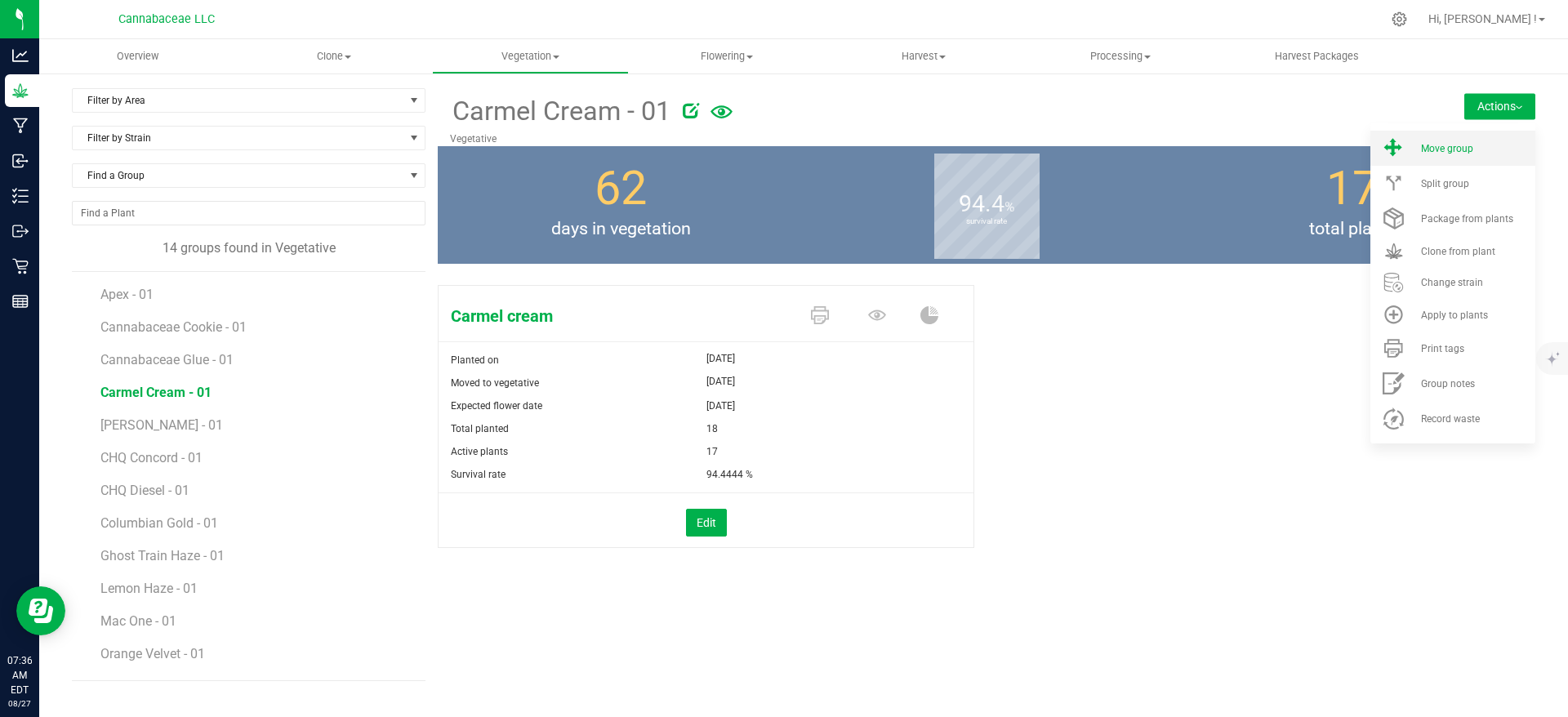
click at [1456, 143] on span "Move group" at bounding box center [1447, 148] width 52 height 11
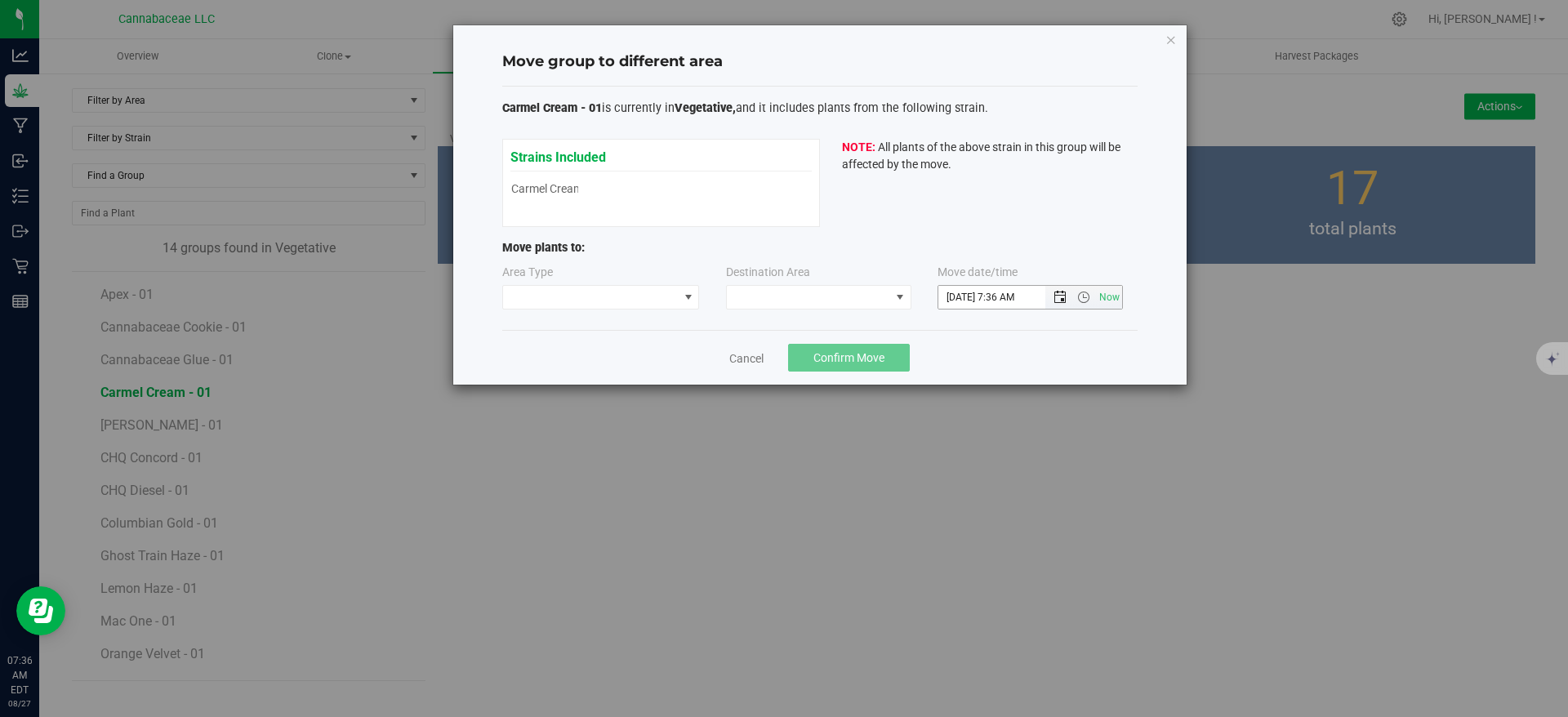
click at [1060, 298] on span "Open the date view" at bounding box center [1060, 297] width 13 height 13
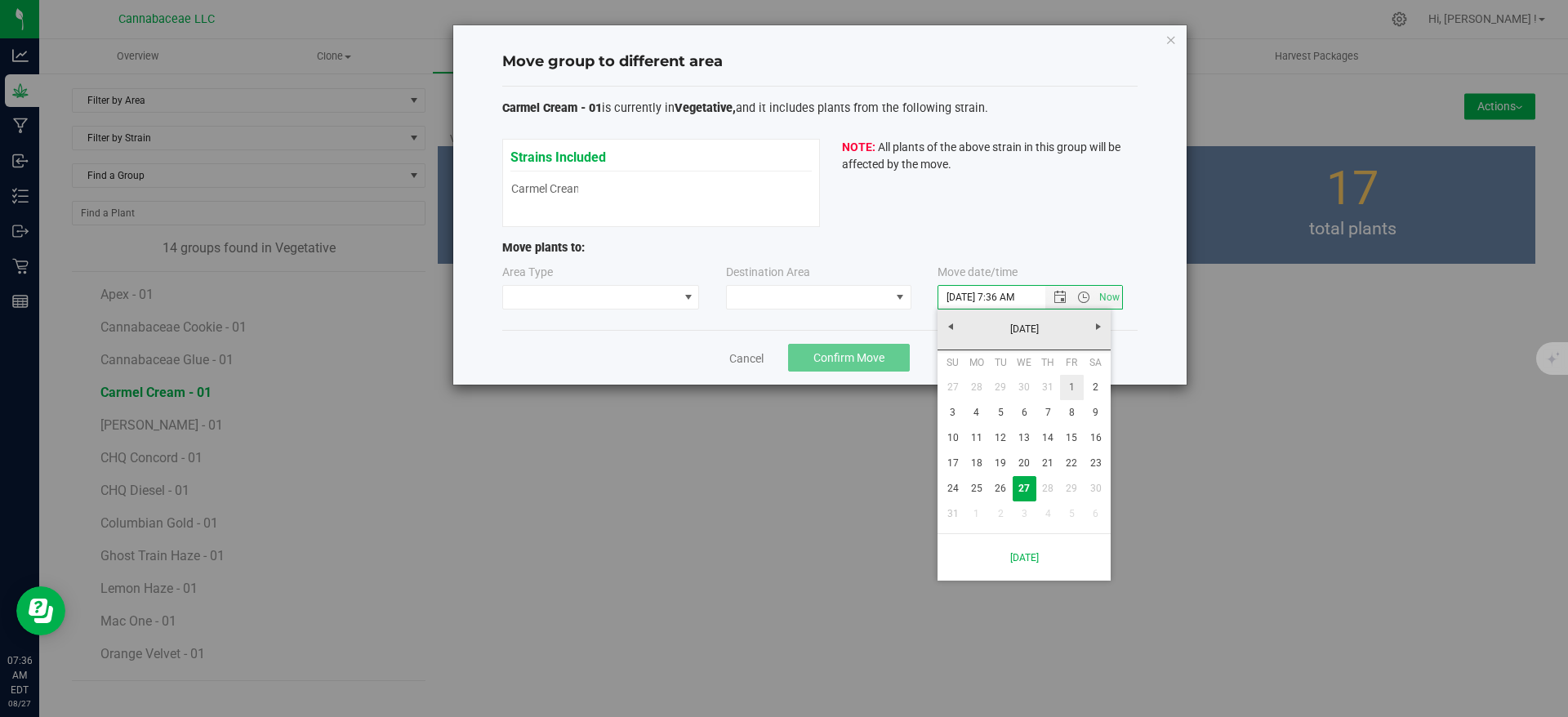
click at [1065, 380] on link "1" at bounding box center [1071, 387] width 24 height 25
type input "[DATE] 7:36 AM"
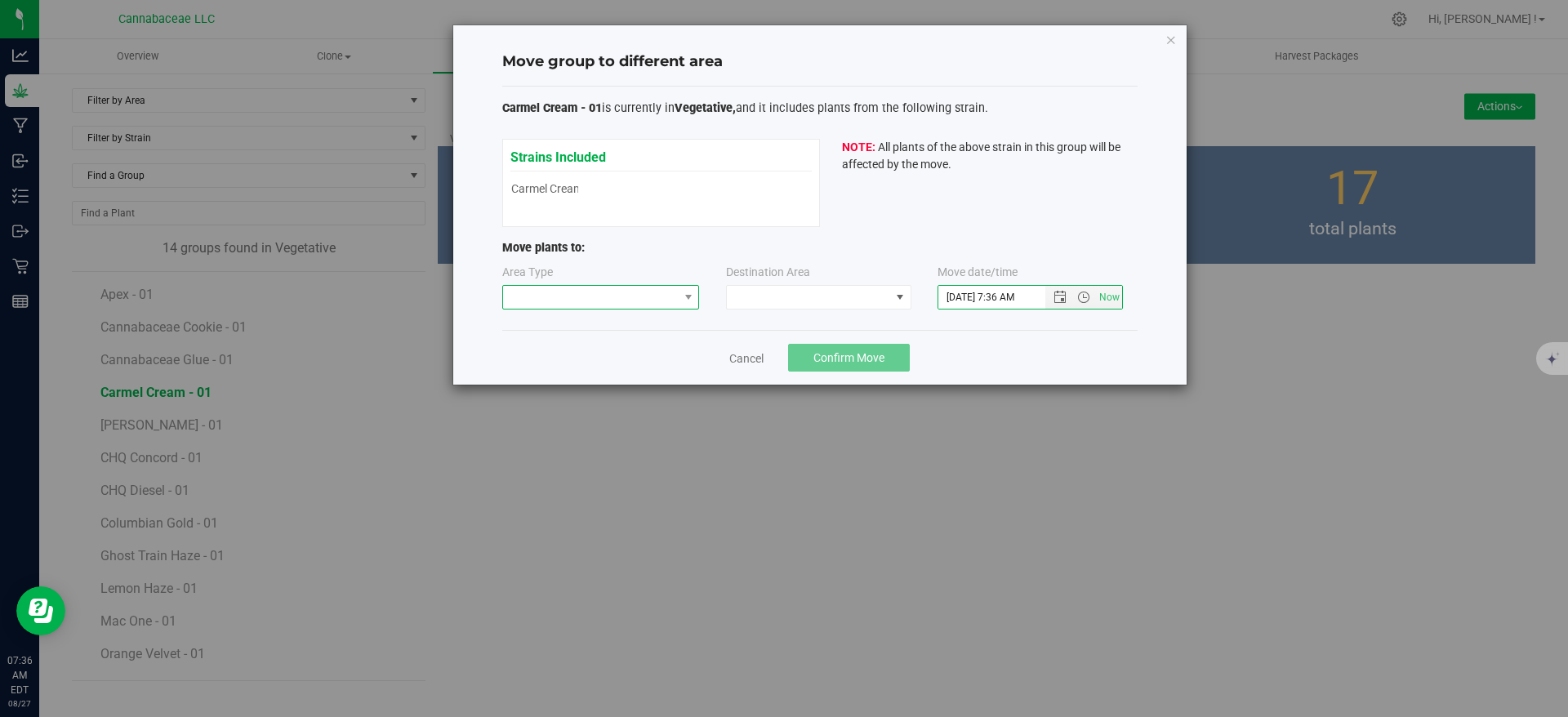
click at [670, 299] on span at bounding box center [590, 298] width 175 height 23
click at [636, 356] on li "Flowering" at bounding box center [600, 355] width 196 height 28
click at [800, 306] on span at bounding box center [808, 298] width 163 height 23
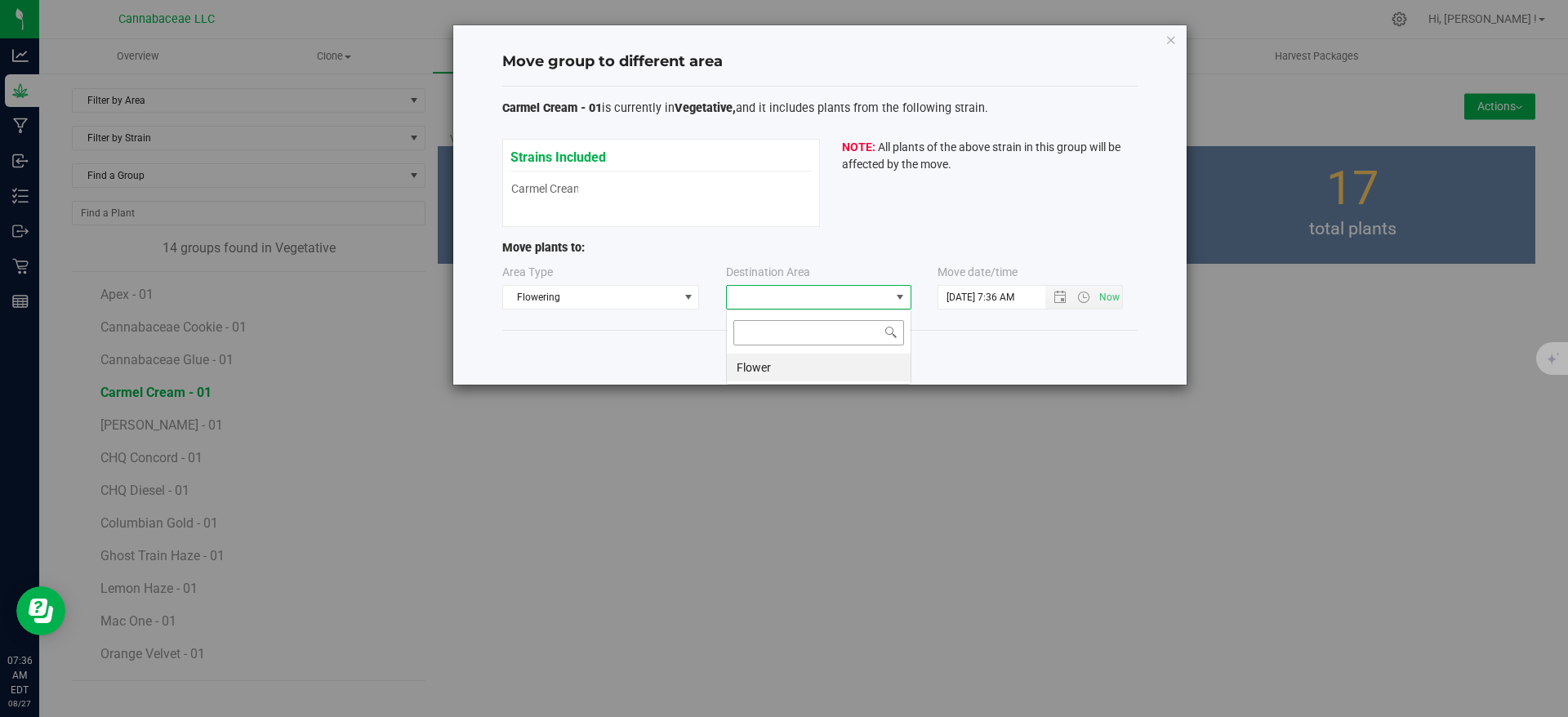
scroll to position [25, 185]
click at [794, 360] on li "Flower" at bounding box center [818, 368] width 184 height 28
click at [846, 345] on button "Confirm Move" at bounding box center [849, 358] width 121 height 28
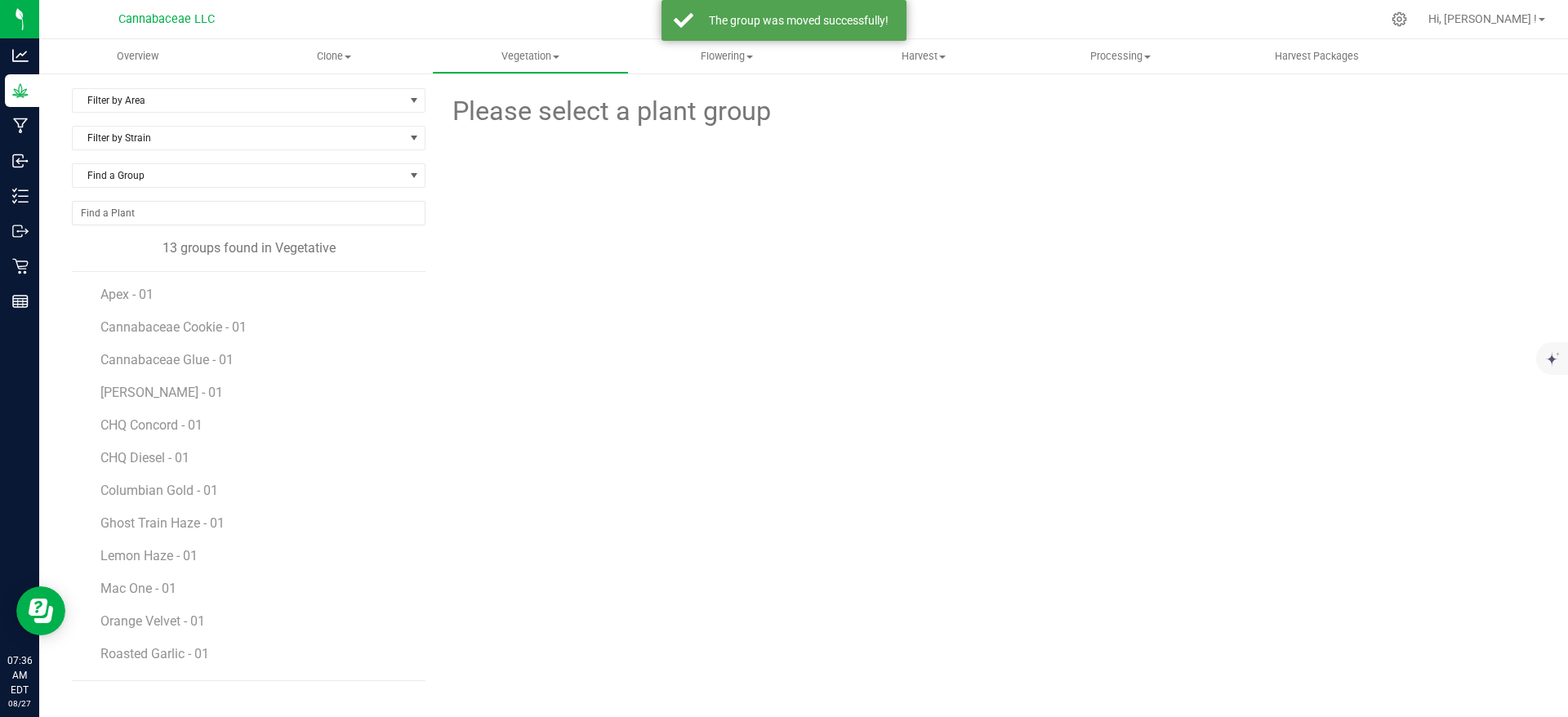
scroll to position [30, 0]
click at [183, 624] on span "Roasted Garlic - 01" at bounding box center [156, 624] width 112 height 16
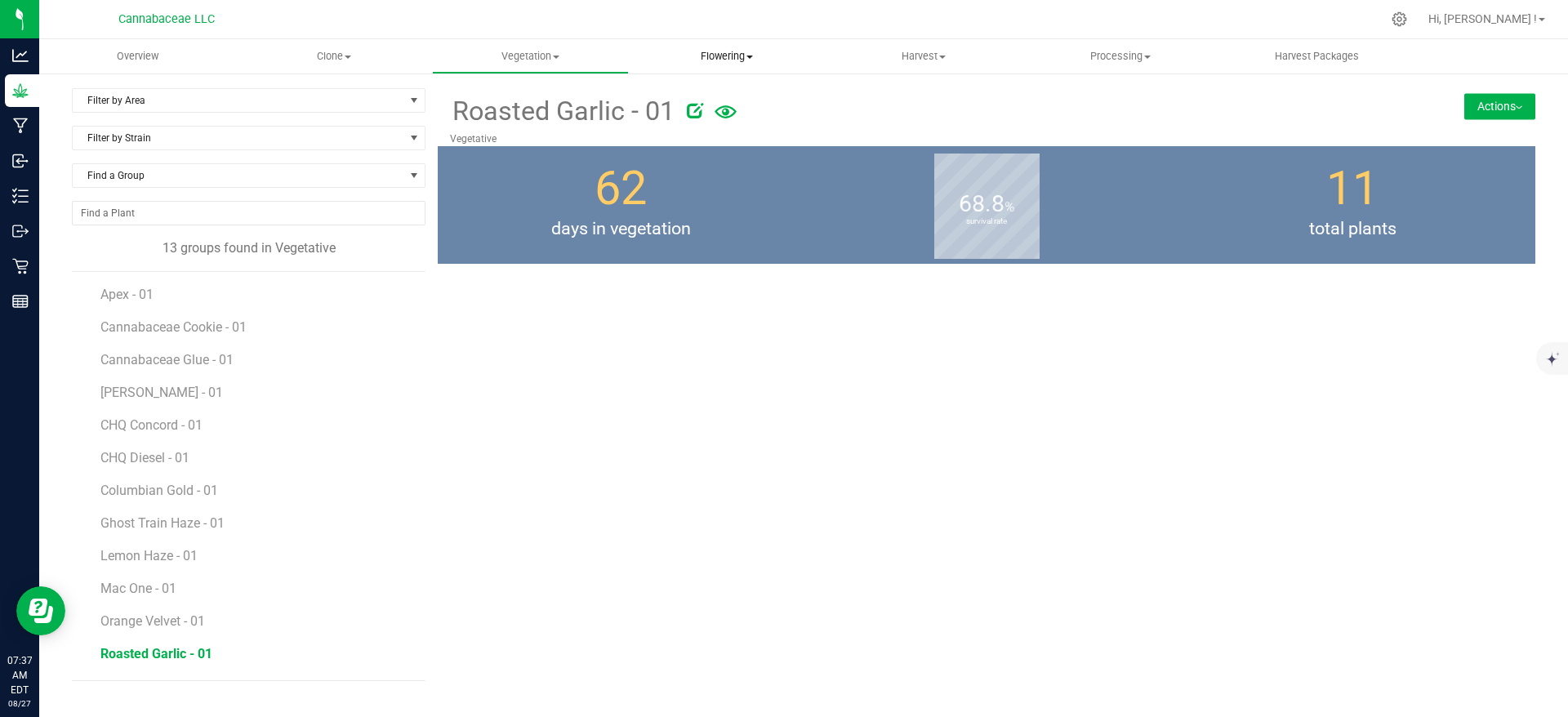
click at [721, 54] on span "Flowering" at bounding box center [727, 57] width 195 height 15
click at [731, 114] on span "Flowering groups" at bounding box center [696, 117] width 135 height 14
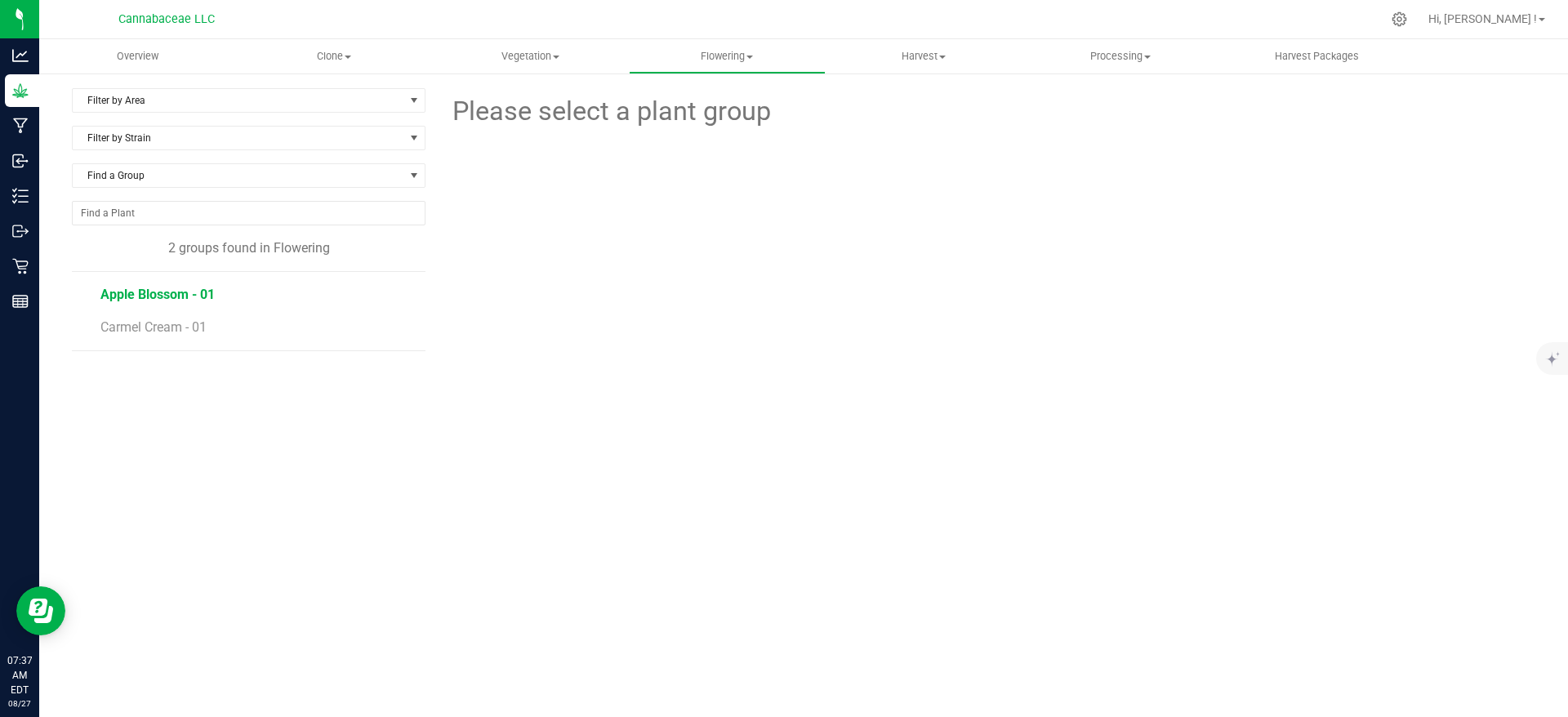
click at [144, 296] on span "Apple Blossom - 01" at bounding box center [157, 295] width 114 height 16
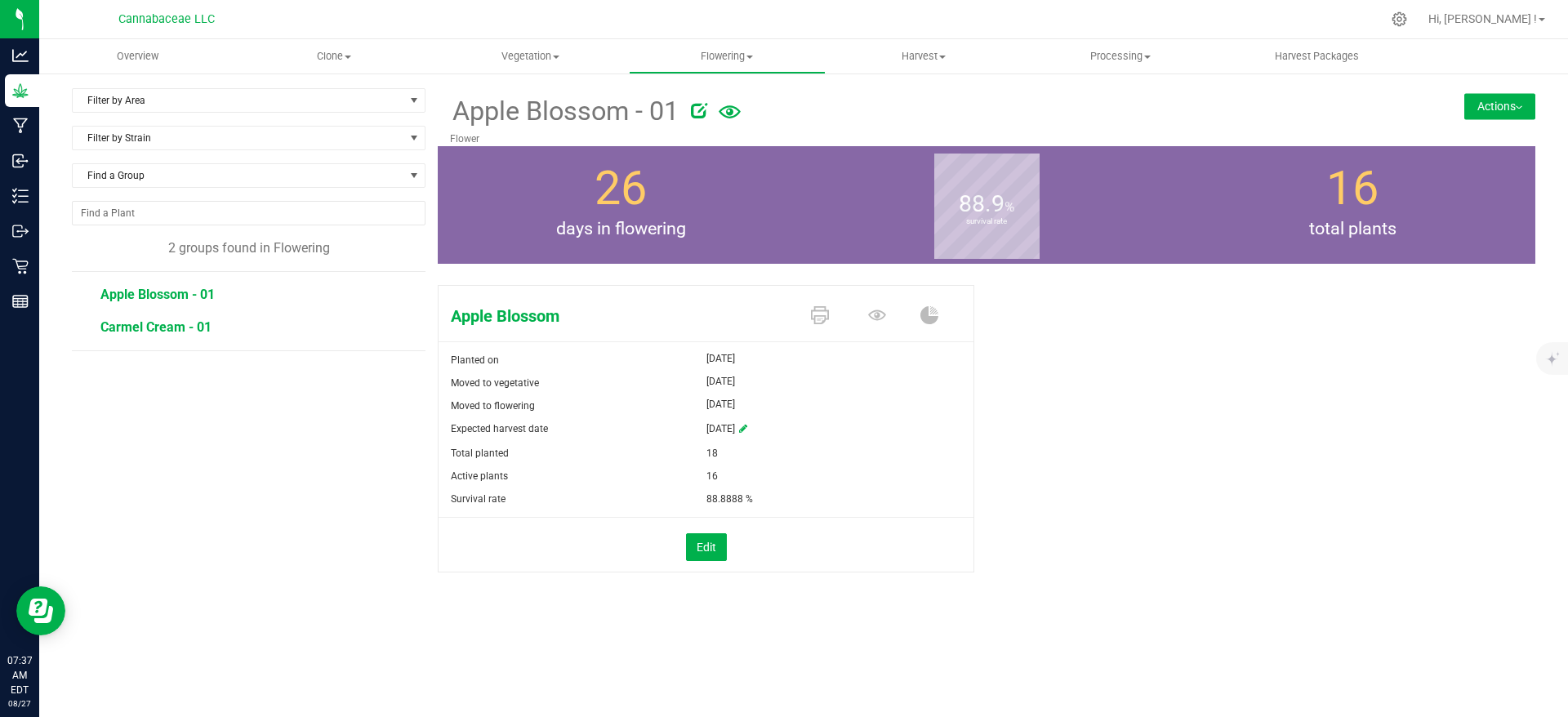
click at [161, 331] on span "Carmel Cream - 01" at bounding box center [155, 327] width 111 height 16
click at [887, 323] on span at bounding box center [881, 316] width 57 height 29
click at [879, 318] on icon at bounding box center [877, 314] width 18 height 11
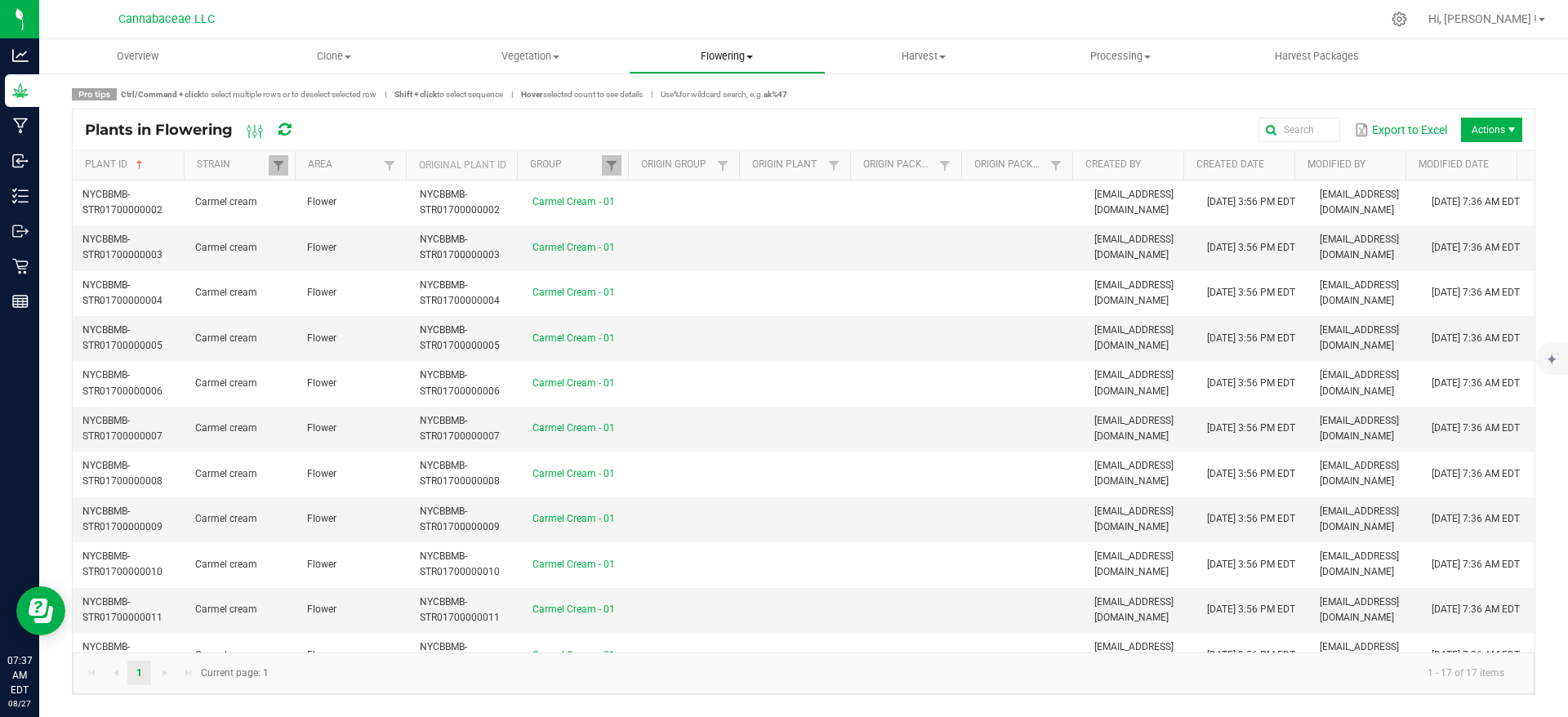
click at [741, 65] on uib-tab-heading "Flowering Create harvest Flowering groups Flowering plants Apply to plants" at bounding box center [727, 57] width 195 height 33
click at [726, 114] on span "Flowering groups" at bounding box center [696, 117] width 135 height 14
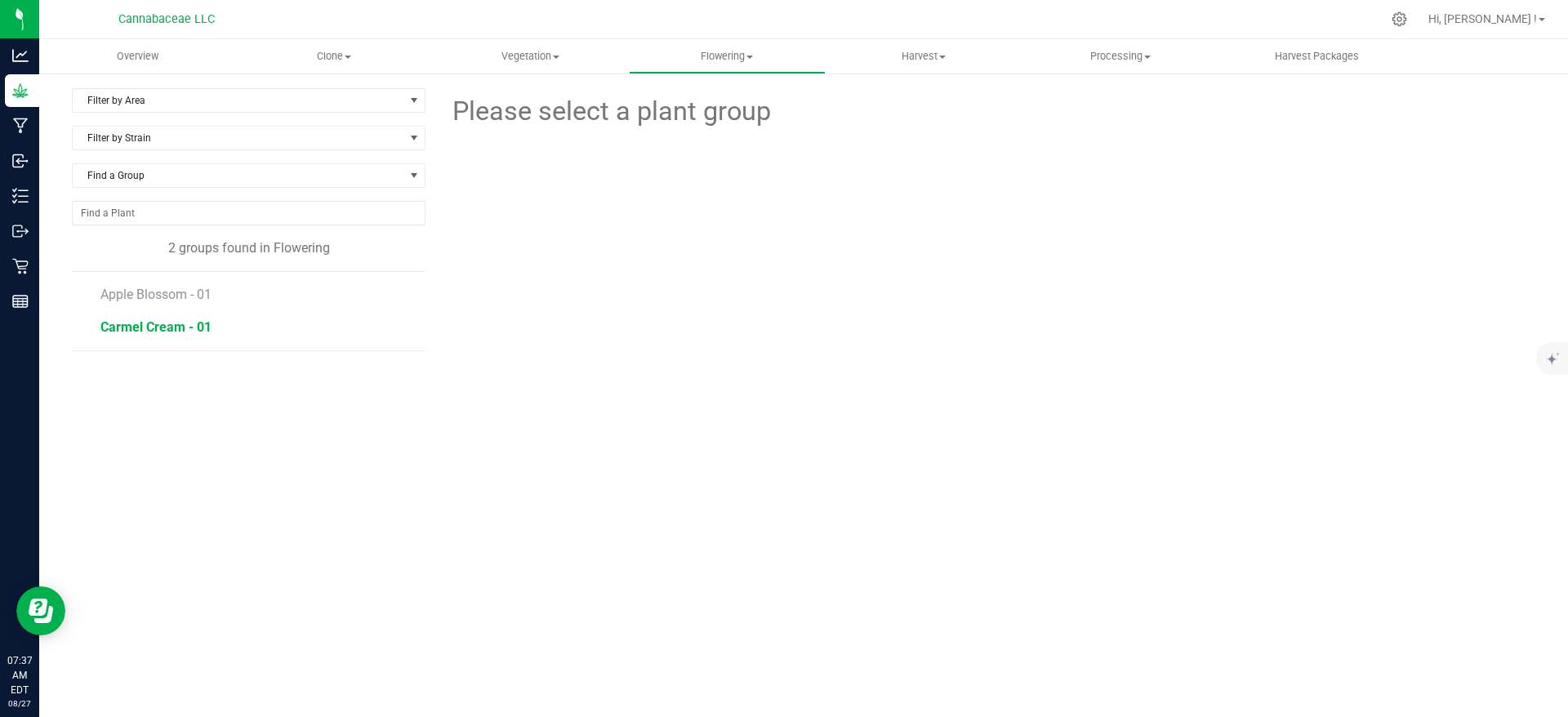
click at [184, 328] on span "Carmel Cream - 01" at bounding box center [155, 327] width 111 height 16
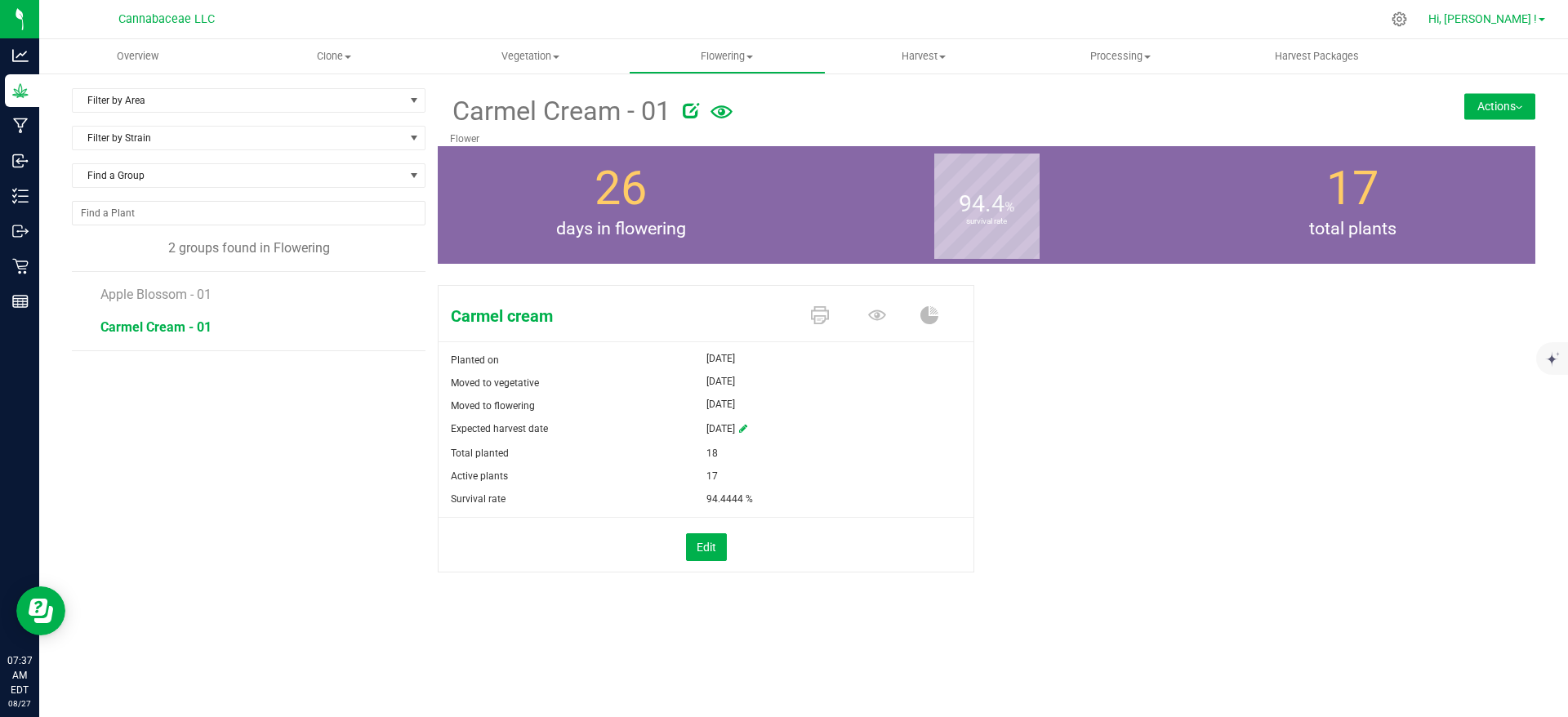
click at [1535, 20] on span "Hi, [PERSON_NAME] !" at bounding box center [1483, 19] width 108 height 13
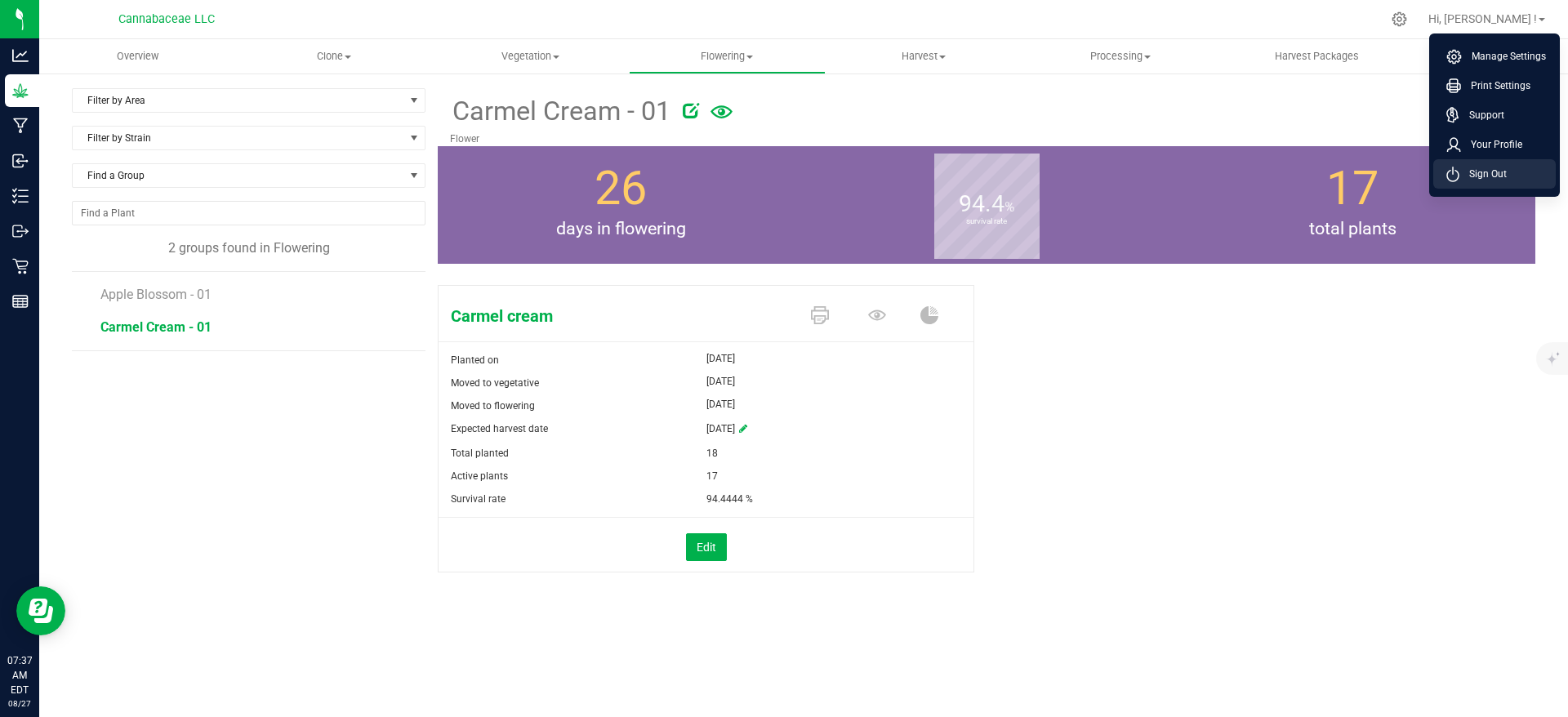
click at [1502, 171] on span "Sign Out" at bounding box center [1483, 174] width 48 height 16
